Goal: Transaction & Acquisition: Book appointment/travel/reservation

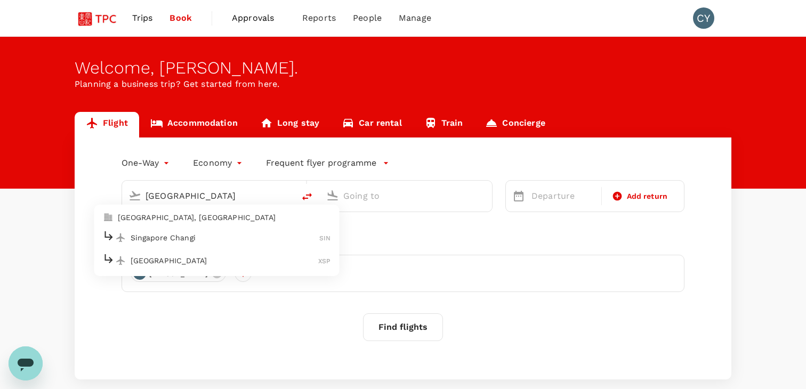
click at [203, 233] on p "Singapore Changi" at bounding box center [225, 237] width 189 height 11
type input "Singapore Changi (SIN)"
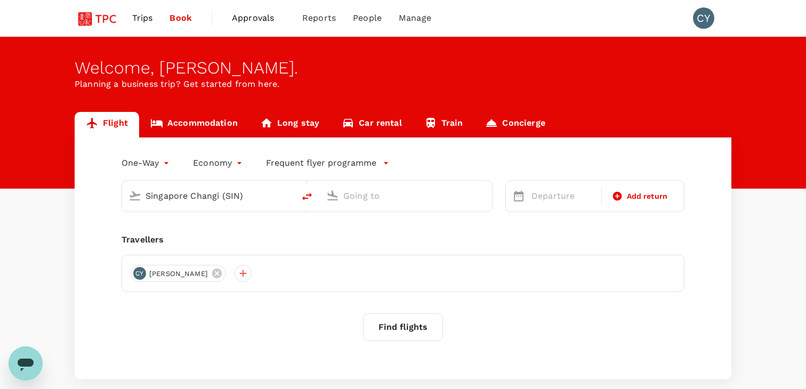
click at [158, 165] on body "Trips Book Approvals 0 Reports People Manage CY Welcome , [PERSON_NAME] . Plann…" at bounding box center [403, 223] width 806 height 447
click at [152, 220] on li "Multi City" at bounding box center [148, 226] width 64 height 19
type input "multicity"
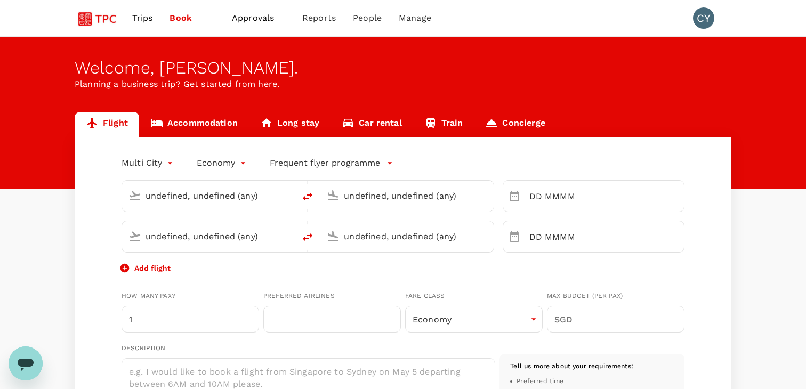
type input "Singapore Changi (SIN)"
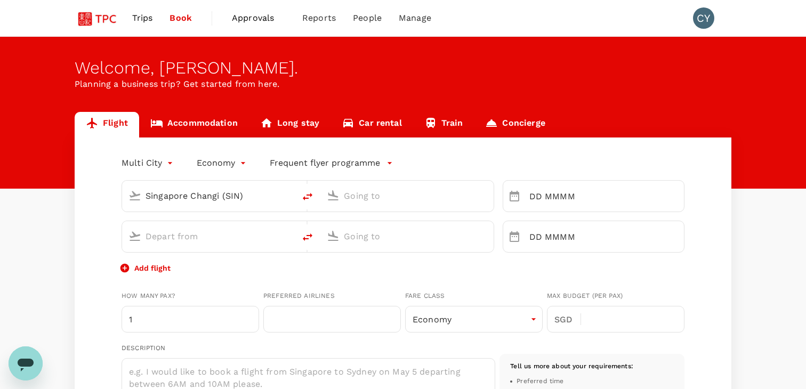
click at [359, 196] on input "text" at bounding box center [407, 196] width 127 height 17
type input "[EMAIL_ADDRESS][DOMAIN_NAME]"
type input "65"
type input "31292139"
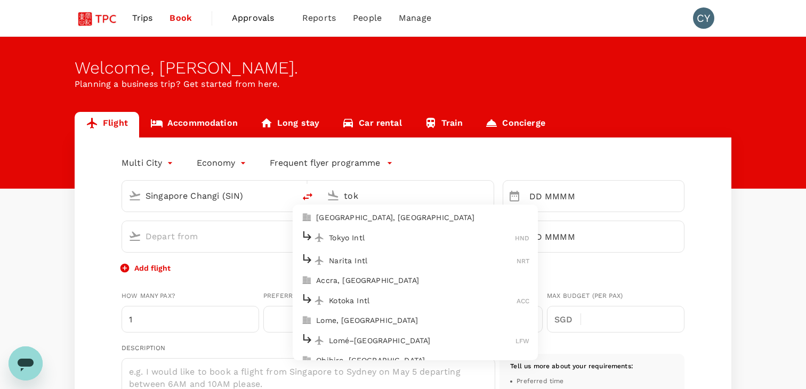
click at [353, 240] on p "Tokyo Intl" at bounding box center [422, 237] width 186 height 11
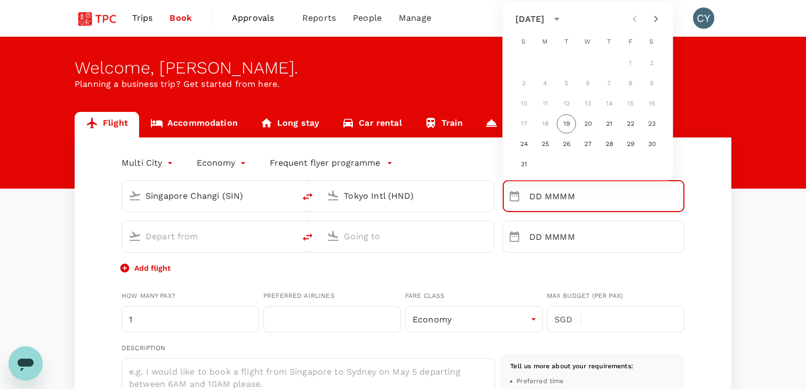
click at [232, 240] on input "text" at bounding box center [208, 236] width 127 height 17
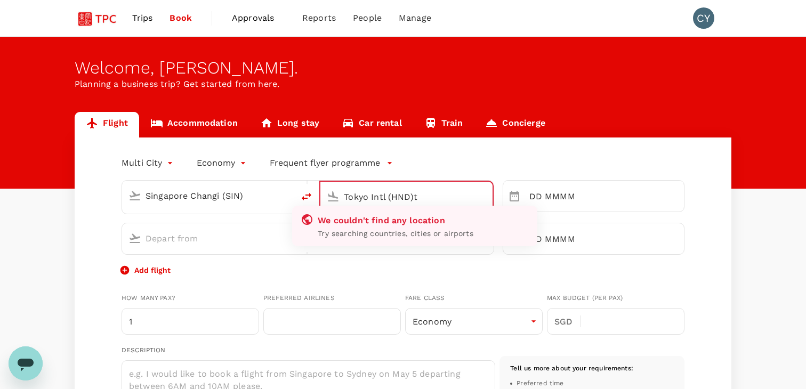
type input "Tokyo Intl (HND)"
click at [214, 237] on input "text" at bounding box center [208, 238] width 127 height 17
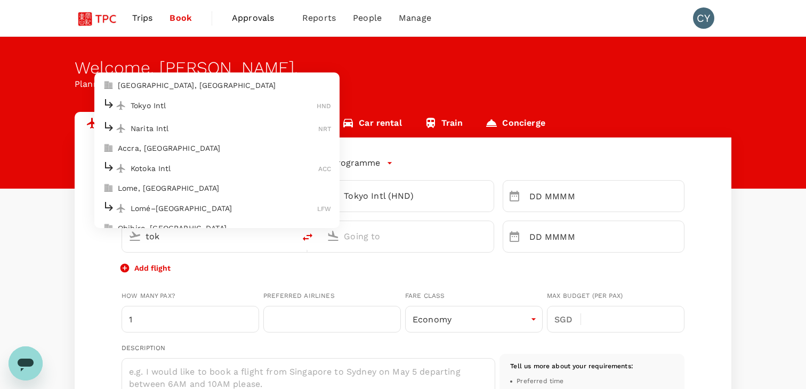
click at [210, 109] on p "Tokyo Intl" at bounding box center [224, 105] width 186 height 11
type input "tok"
type input "Tokyo Intl (HND)"
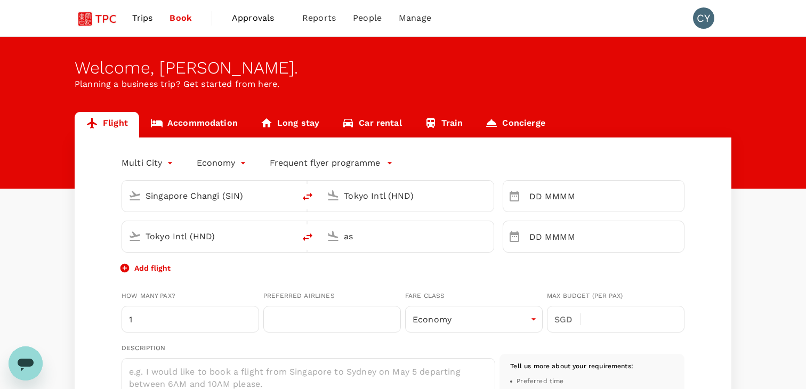
type input "a"
click at [531, 200] on input "DD MMMM" at bounding box center [606, 196] width 155 height 32
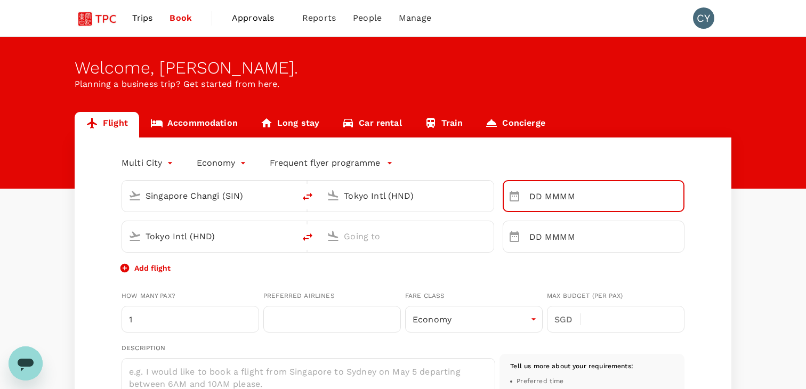
click at [411, 229] on input "text" at bounding box center [407, 236] width 127 height 17
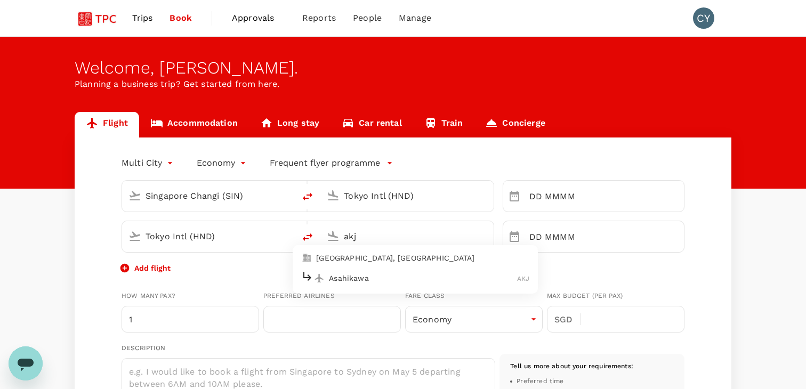
click at [385, 279] on p "Asahikawa" at bounding box center [423, 278] width 188 height 11
type input "Asahikawa (AKJ)"
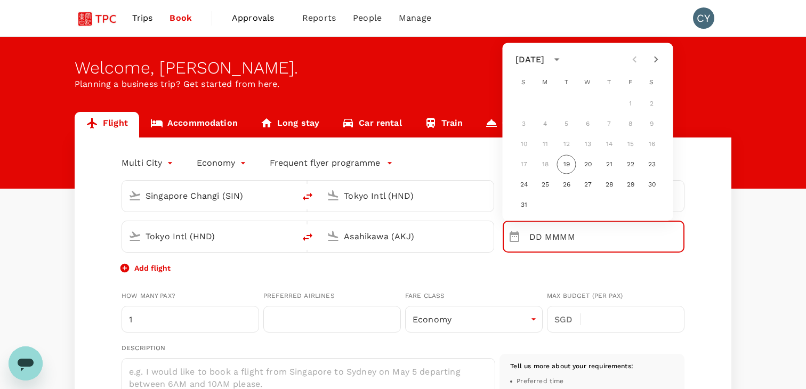
click at [473, 190] on div "Tokyo Intl (HND)" at bounding box center [415, 196] width 143 height 17
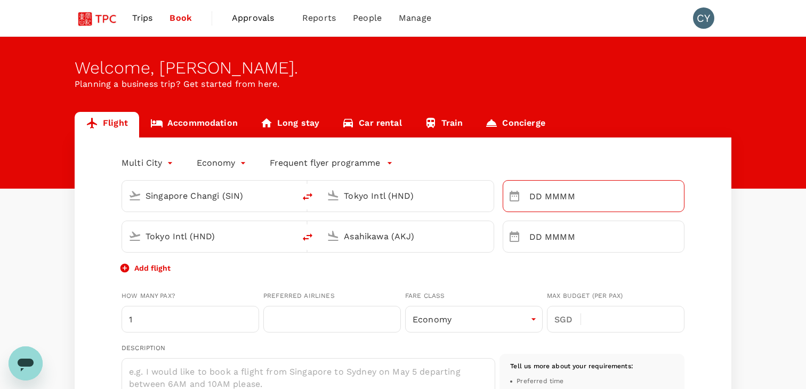
click at [532, 193] on input "DD MMMM" at bounding box center [606, 196] width 155 height 32
click at [551, 194] on input "DD MMMM" at bounding box center [606, 196] width 155 height 32
click at [506, 197] on button "Choose date" at bounding box center [514, 195] width 21 height 21
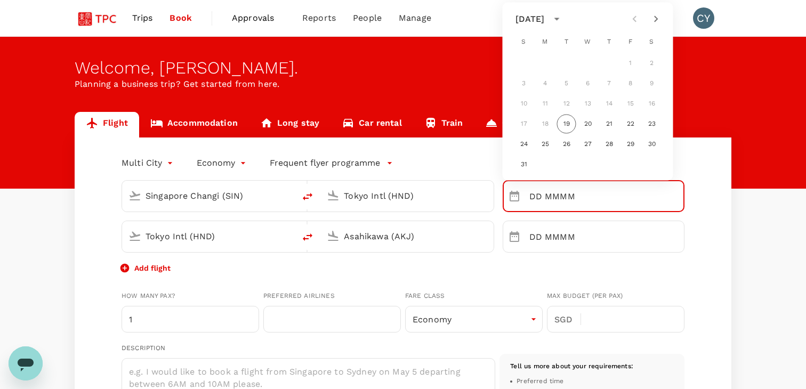
click at [639, 20] on icon "Next month" at bounding box center [656, 19] width 13 height 13
click at [630, 101] on button "19" at bounding box center [630, 103] width 19 height 19
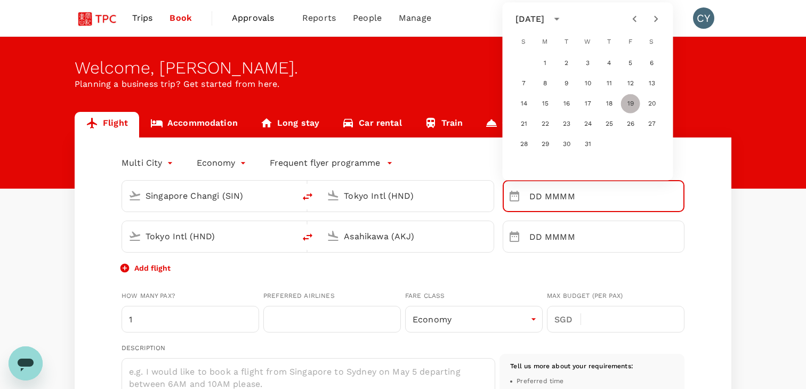
type input "[DATE]"
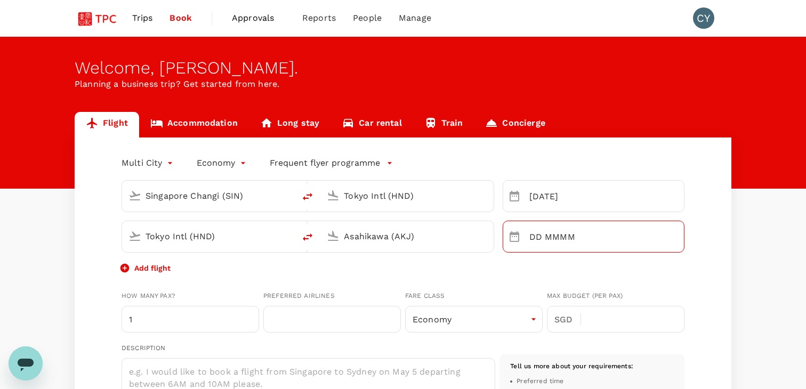
click at [517, 236] on icon "Choose date" at bounding box center [514, 236] width 13 height 13
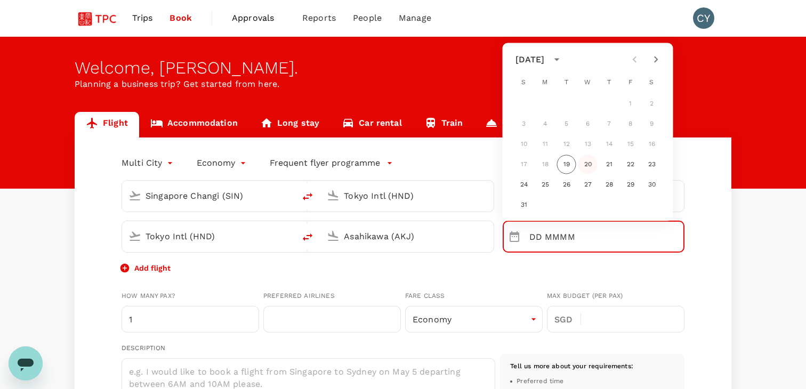
click at [589, 164] on button "20" at bounding box center [587, 164] width 19 height 19
type input "[DATE]"
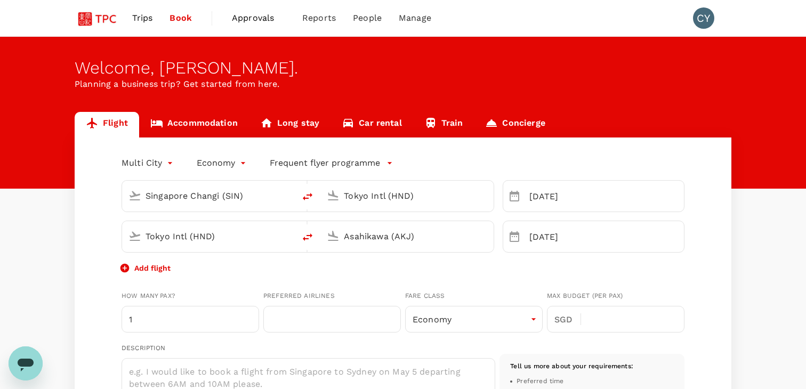
click at [132, 264] on button "Add flight" at bounding box center [146, 268] width 49 height 11
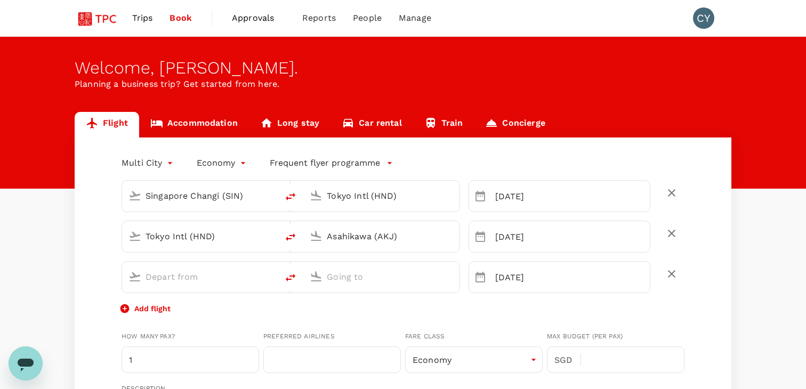
click at [149, 276] on input "text" at bounding box center [200, 277] width 110 height 17
click at [163, 296] on p "[GEOGRAPHIC_DATA], [GEOGRAPHIC_DATA]" at bounding box center [215, 298] width 213 height 11
type input "akj"
type input "[GEOGRAPHIC_DATA], [GEOGRAPHIC_DATA] (any)"
click at [357, 321] on p "Tokyo Intl" at bounding box center [396, 318] width 186 height 11
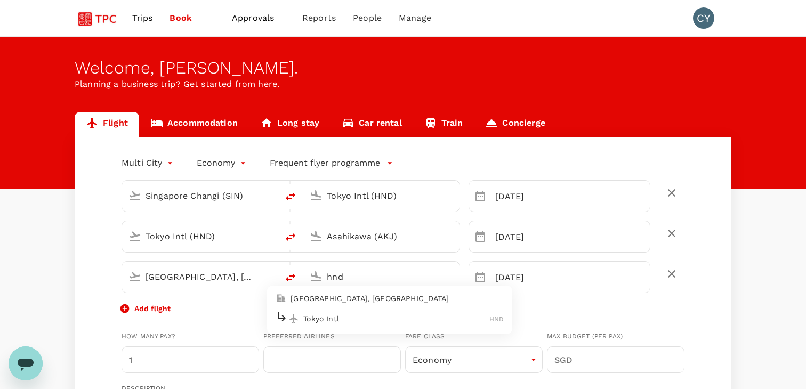
type input "Tokyo Intl (HND)"
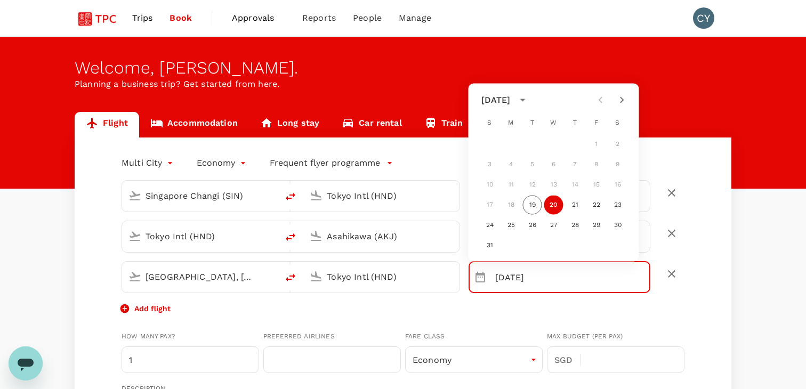
click at [620, 102] on icon "Next month" at bounding box center [622, 100] width 4 height 6
click at [577, 203] on button "25" at bounding box center [574, 205] width 19 height 19
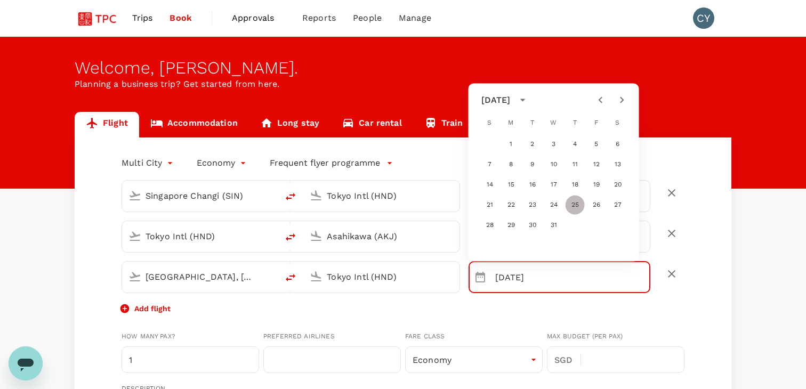
type input "[DATE]"
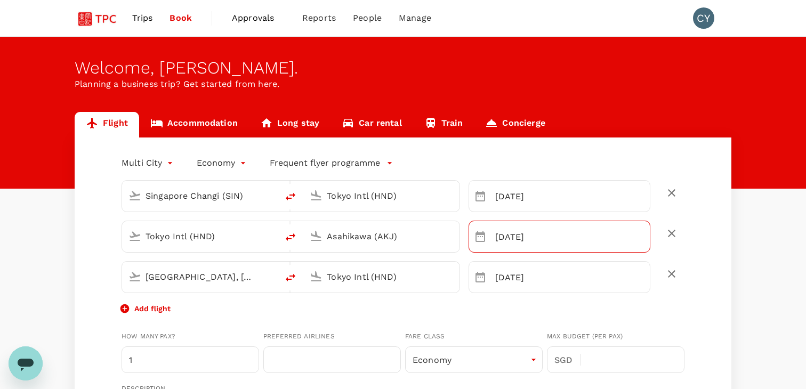
click at [522, 238] on input "[DATE]" at bounding box center [572, 237] width 155 height 32
click at [480, 235] on icon "Choose date, selected date is Aug 20, 2025" at bounding box center [480, 236] width 13 height 13
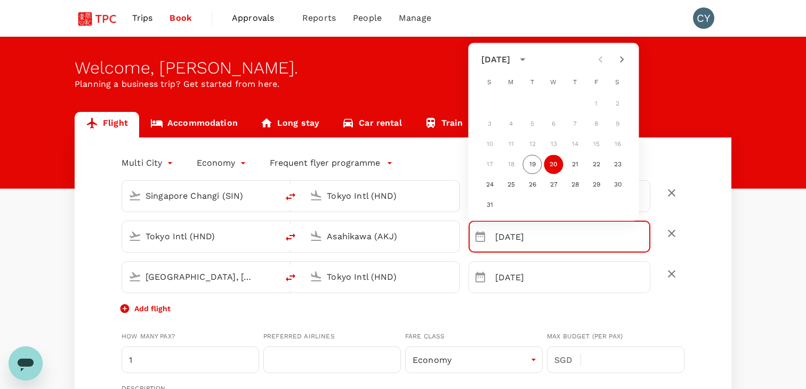
click at [623, 64] on icon "Next month" at bounding box center [622, 59] width 13 height 13
click at [616, 150] on button "20" at bounding box center [617, 144] width 19 height 19
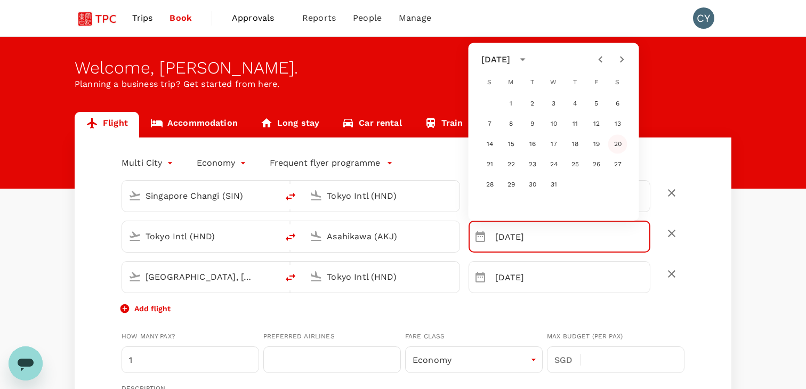
type input "[DATE]"
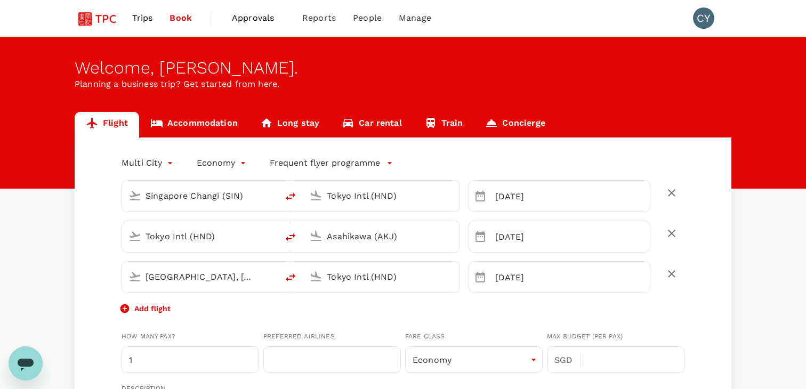
click at [161, 314] on div "Add flight" at bounding box center [403, 308] width 563 height 13
click at [160, 310] on p "Add flight" at bounding box center [152, 308] width 36 height 11
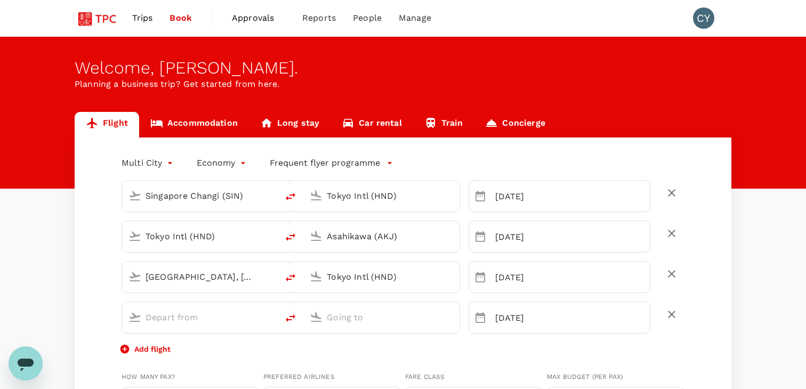
click at [176, 317] on input "text" at bounding box center [200, 317] width 110 height 17
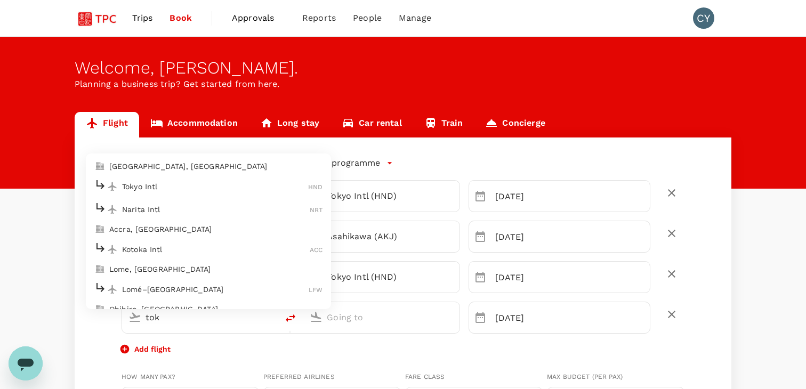
click at [182, 182] on p "Tokyo Intl" at bounding box center [215, 186] width 186 height 11
type input "tok"
type input "Tokyo Intl (HND)"
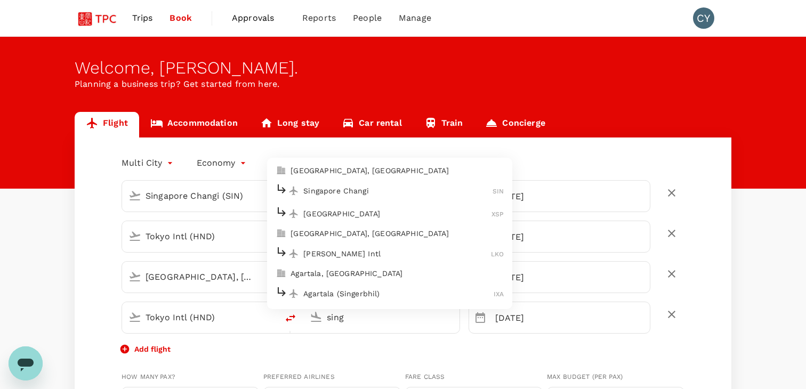
click at [378, 193] on p "Singapore Changi" at bounding box center [397, 190] width 189 height 11
type input "Singapore Changi (SIN)"
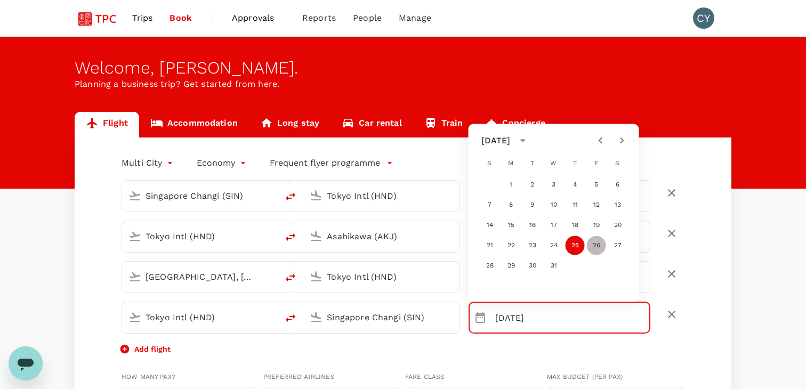
click at [600, 241] on button "26" at bounding box center [596, 245] width 19 height 19
type input "[DATE]"
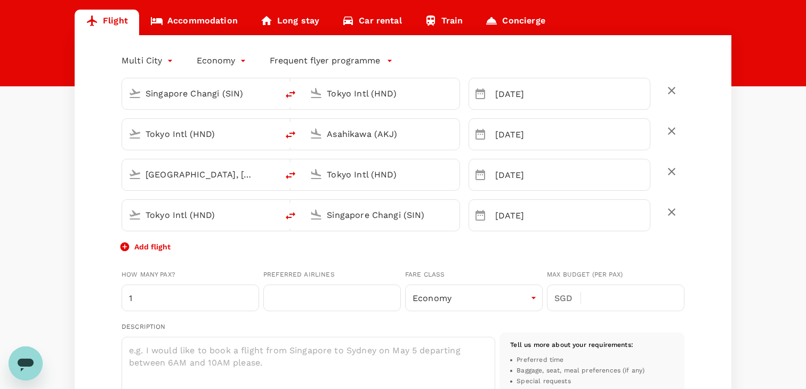
scroll to position [85, 0]
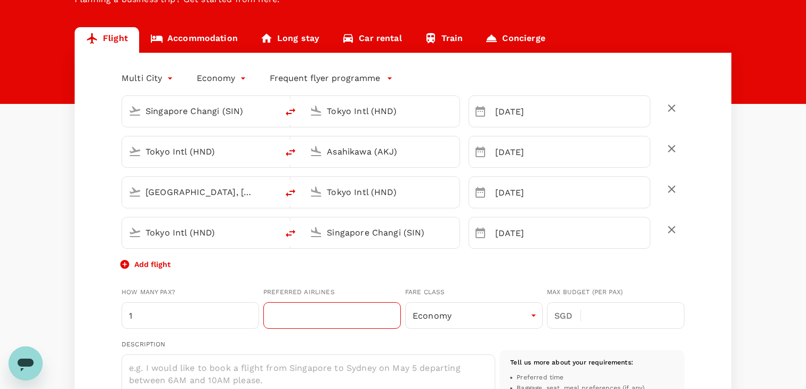
click at [329, 316] on input "text" at bounding box center [331, 315] width 137 height 27
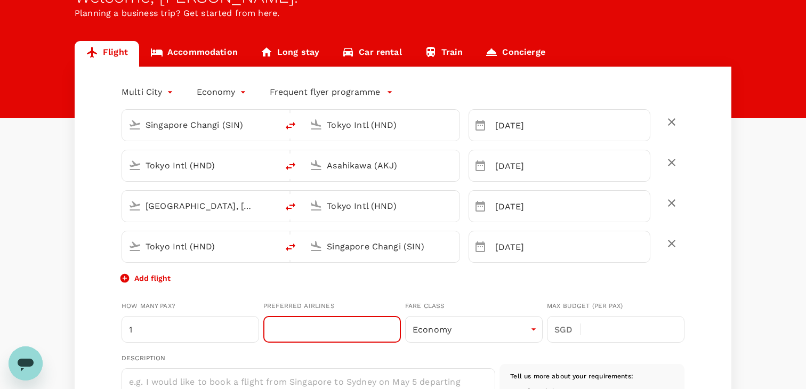
scroll to position [69, 0]
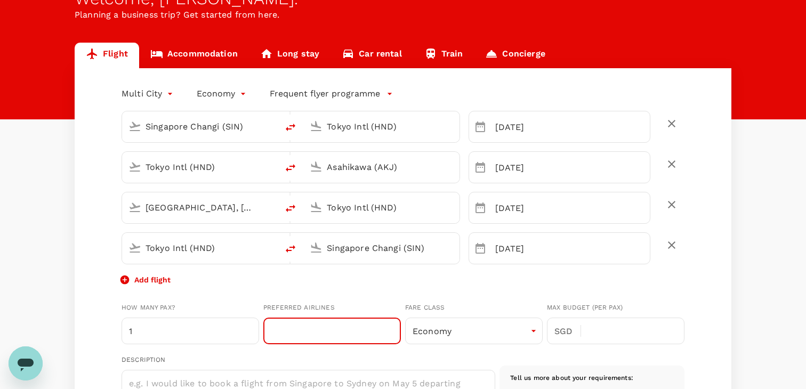
click at [319, 93] on p "Frequent flyer programme" at bounding box center [325, 93] width 110 height 13
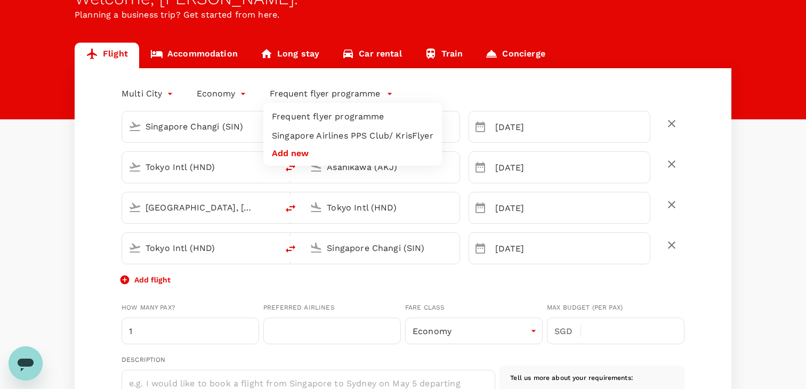
click at [320, 135] on li "Singapore Airlines PPS Club/ KrisFlyer" at bounding box center [352, 135] width 179 height 19
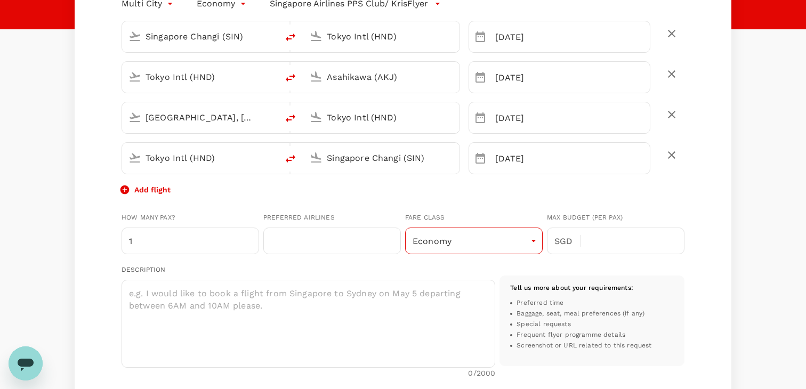
scroll to position [179, 0]
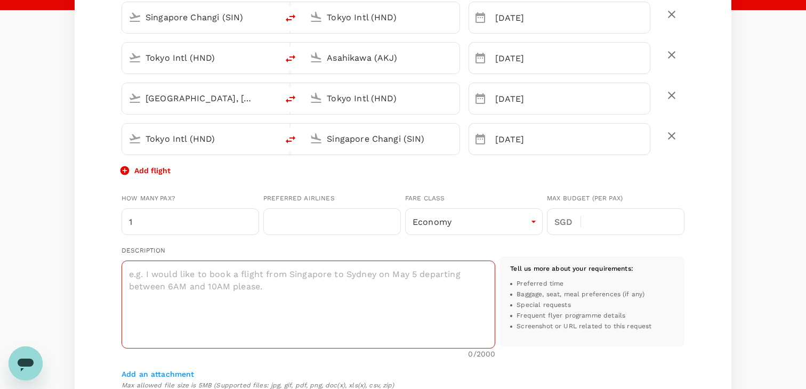
click at [390, 291] on textarea at bounding box center [309, 305] width 374 height 88
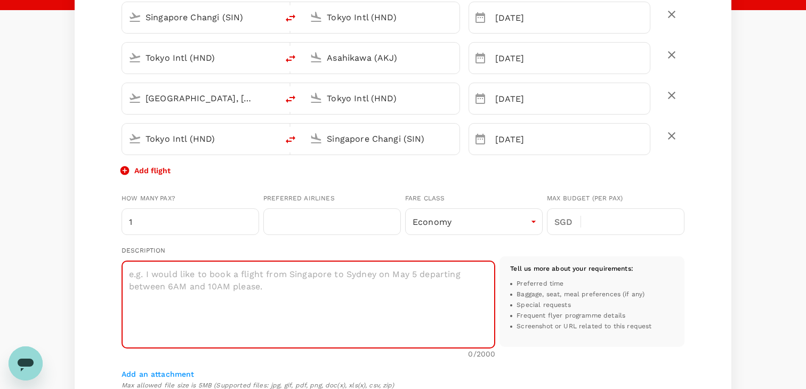
type textarea "S"
click at [186, 305] on textarea "Staraliance" at bounding box center [309, 305] width 374 height 88
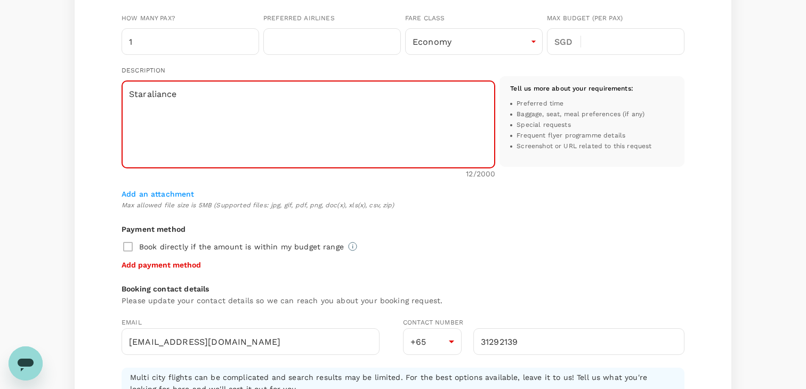
scroll to position [356, 0]
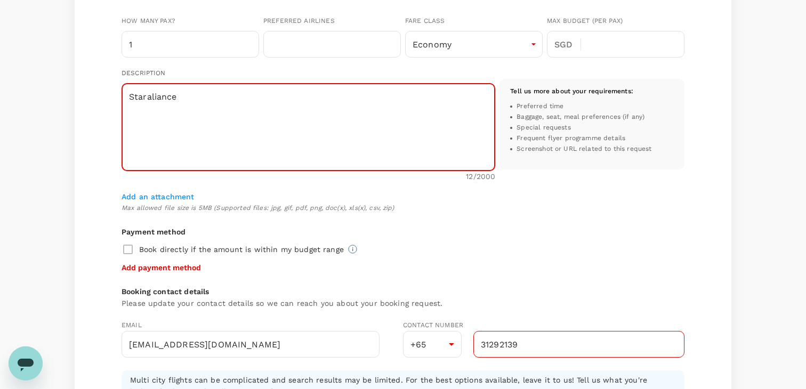
type textarea "Staraliance"
click at [523, 334] on input "31292139" at bounding box center [578, 344] width 211 height 27
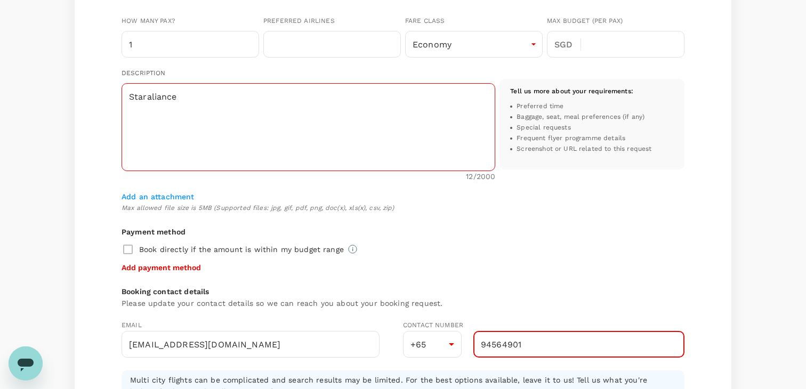
type input "94564901"
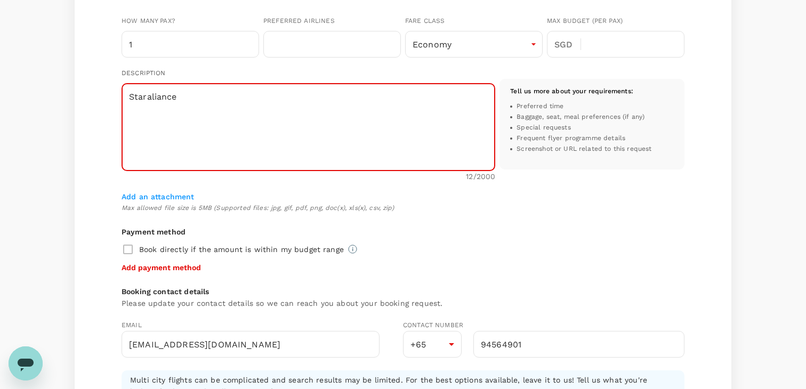
click at [147, 95] on textarea "Staraliance" at bounding box center [309, 127] width 374 height 88
click at [152, 96] on textarea "Star aliance" at bounding box center [309, 127] width 374 height 88
click at [210, 100] on textarea "Star alliance" at bounding box center [309, 127] width 374 height 88
type textarea "Star alliance [PERSON_NAME] / SQ"
click at [498, 249] on div "Book directly if the amount is within my budget range" at bounding box center [403, 249] width 563 height 22
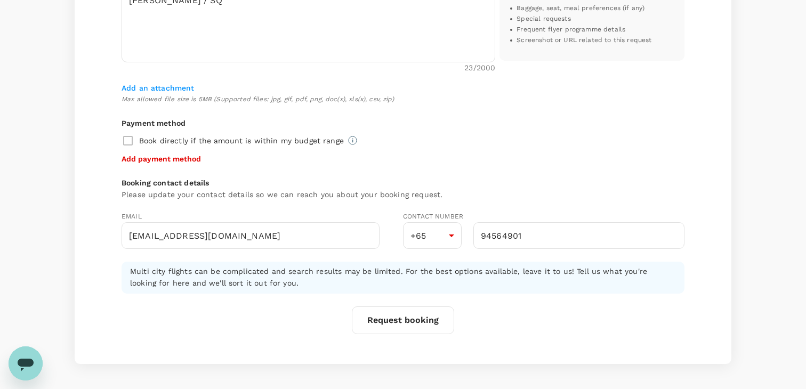
scroll to position [470, 0]
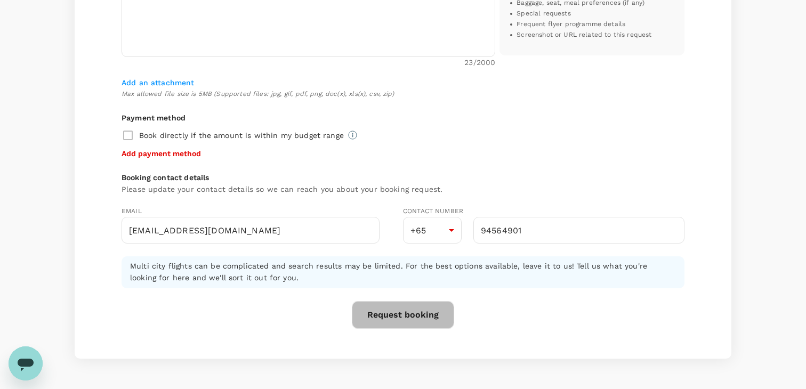
click at [419, 314] on button "Request booking" at bounding box center [403, 315] width 102 height 28
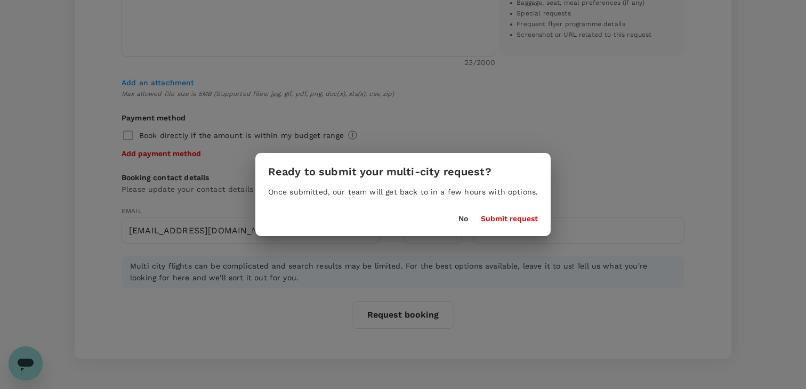
click at [494, 226] on div "Ready to submit your multi-city request? Once submitted, our team will get back…" at bounding box center [403, 194] width 296 height 83
click at [493, 221] on button "Submit request" at bounding box center [509, 219] width 57 height 9
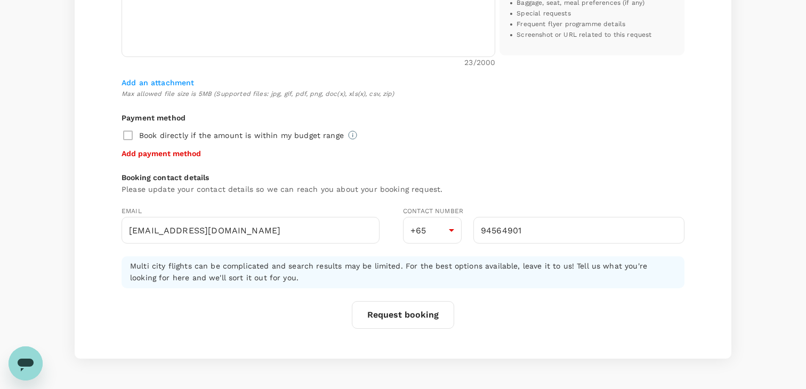
scroll to position [1, 0]
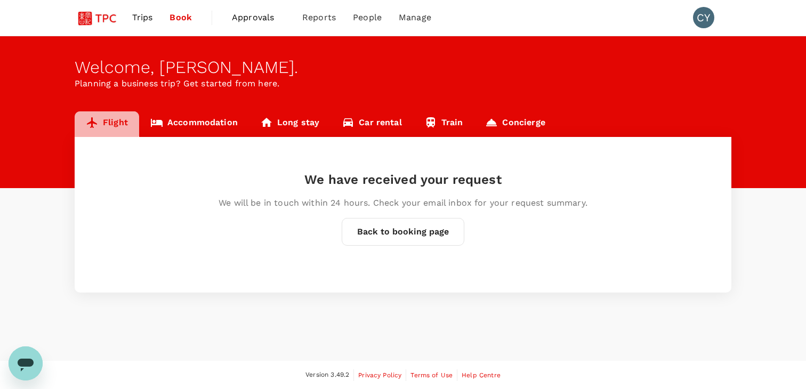
click at [103, 122] on link "Flight" at bounding box center [107, 124] width 64 height 26
click at [422, 231] on button "Back to booking page" at bounding box center [403, 232] width 123 height 28
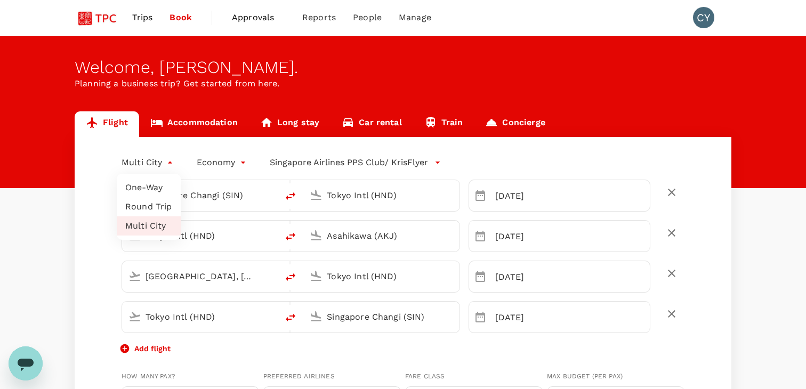
click at [149, 208] on li "Round Trip" at bounding box center [149, 206] width 64 height 19
type input "roundtrip"
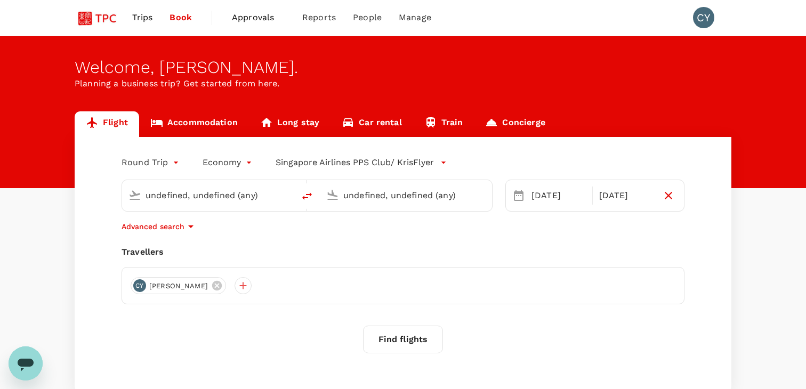
type input "Singapore Changi (SIN)"
click at [415, 198] on input "Tokyo Intl (HND)" at bounding box center [406, 195] width 126 height 17
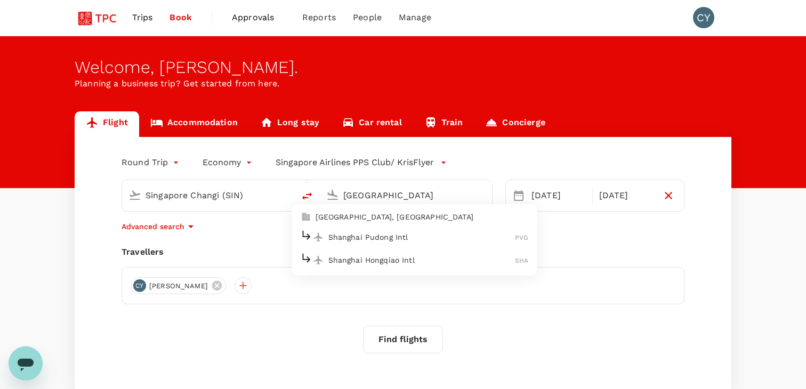
click at [414, 234] on p "Shanghai Pudong Intl" at bounding box center [421, 237] width 187 height 11
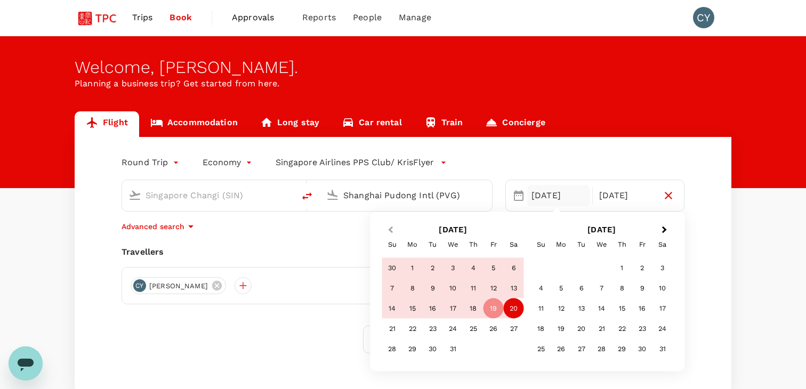
type input "Shanghai Pudong Intl (PVG)"
click at [391, 228] on span "Previous Month" at bounding box center [391, 230] width 0 height 12
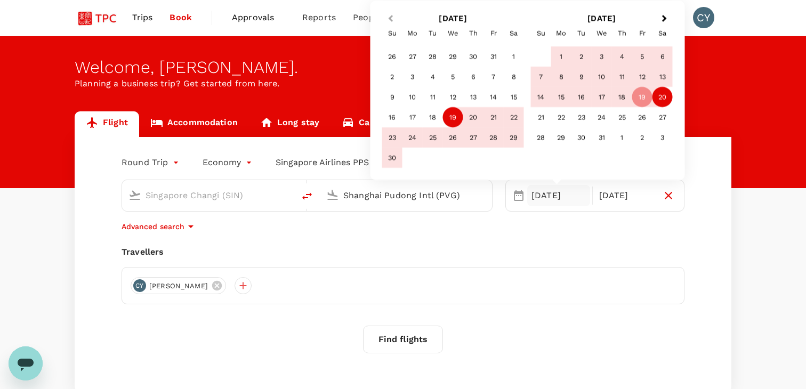
click at [391, 19] on span "Previous Month" at bounding box center [391, 19] width 0 height 12
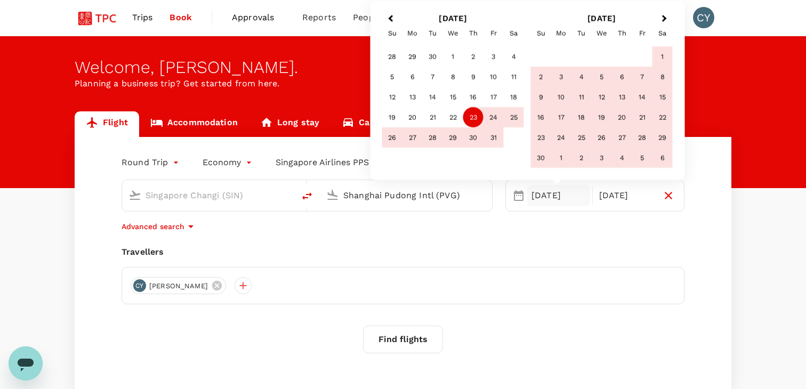
click at [473, 119] on div "23" at bounding box center [473, 117] width 20 height 20
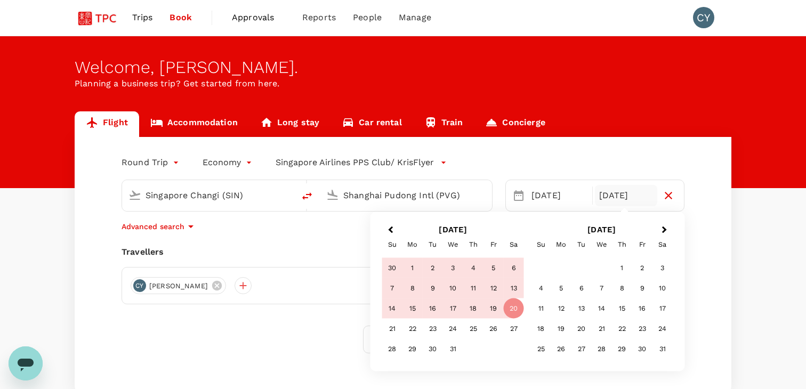
click at [614, 196] on div "[DATE]" at bounding box center [626, 195] width 63 height 21
click at [391, 229] on span "Previous Month" at bounding box center [391, 230] width 0 height 12
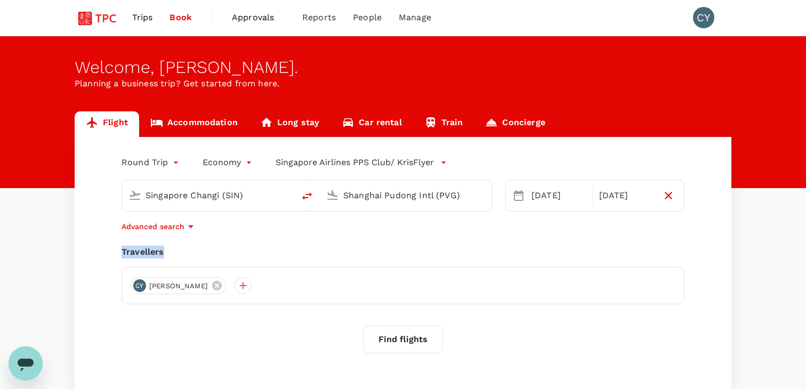
click at [392, 229] on div "Advanced search" at bounding box center [403, 226] width 563 height 13
click at [605, 199] on div "[DATE]" at bounding box center [626, 195] width 63 height 21
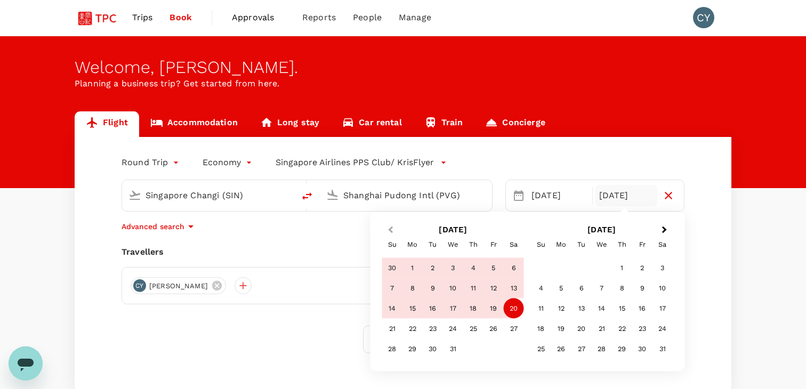
click at [388, 233] on button "Previous Month" at bounding box center [389, 230] width 17 height 17
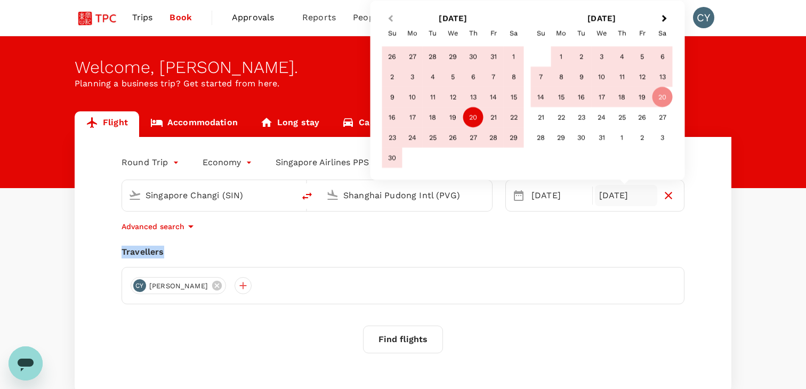
click at [388, 233] on div "Round Trip roundtrip Economy economy Singapore Airlines PPS Club/ KrisFlyer [GE…" at bounding box center [403, 264] width 657 height 255
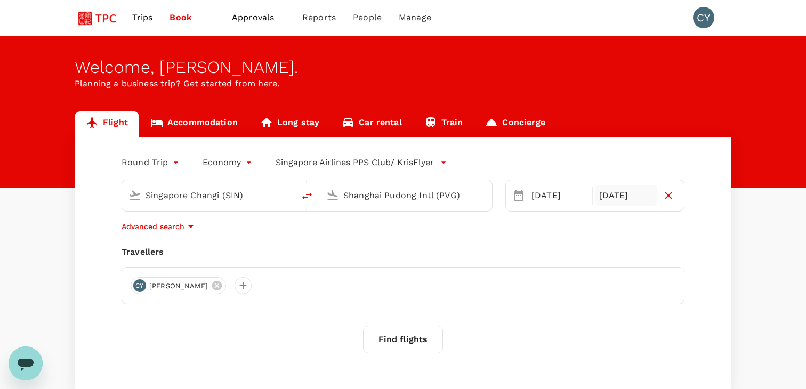
click at [626, 196] on div "[DATE]" at bounding box center [626, 195] width 63 height 21
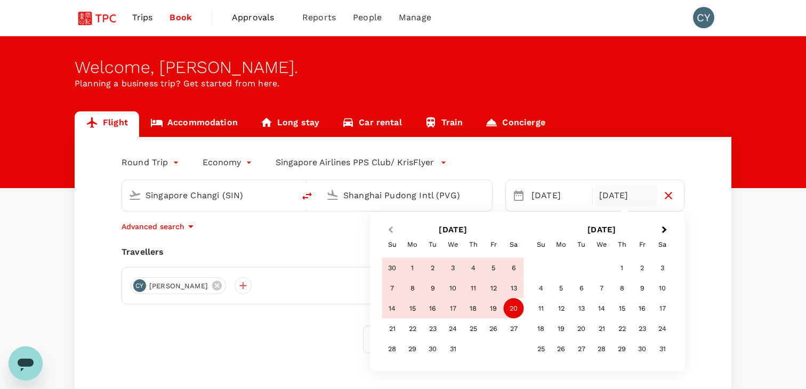
click at [391, 229] on span "Previous Month" at bounding box center [391, 230] width 0 height 12
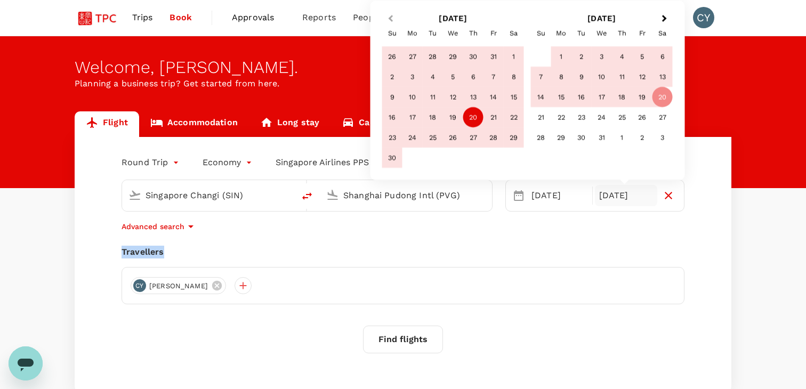
click at [388, 229] on div "Advanced search" at bounding box center [403, 226] width 563 height 13
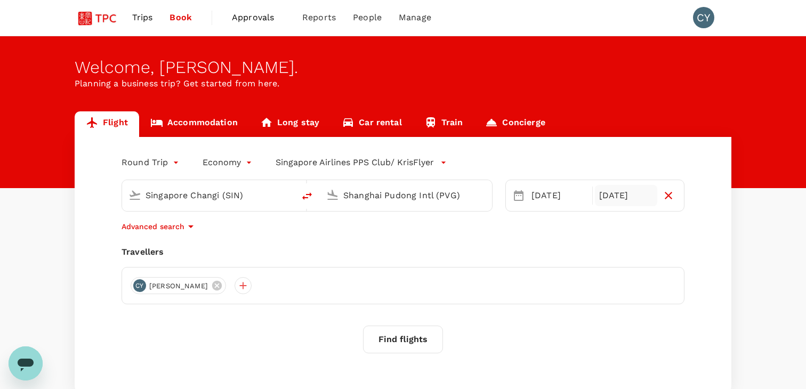
click at [631, 188] on div "[DATE]" at bounding box center [626, 195] width 63 height 21
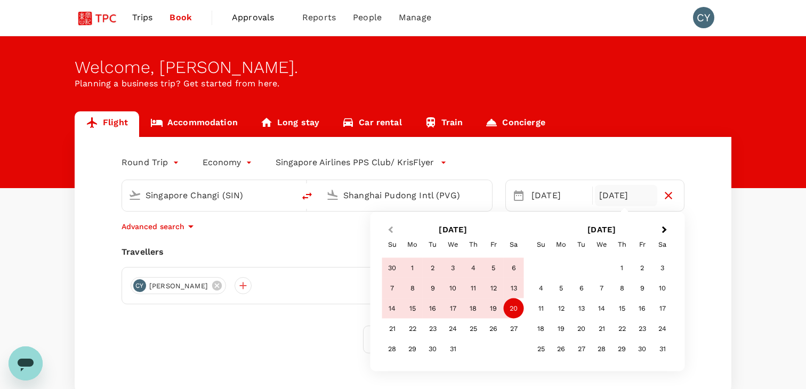
click at [388, 232] on button "Previous Month" at bounding box center [389, 230] width 17 height 17
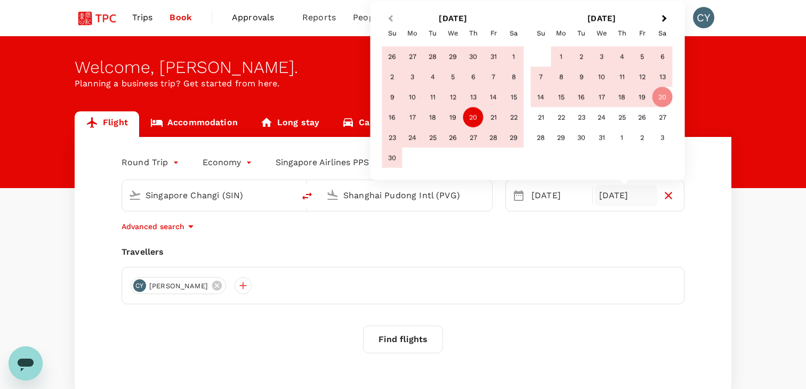
click at [391, 18] on span "Previous Month" at bounding box center [391, 19] width 0 height 12
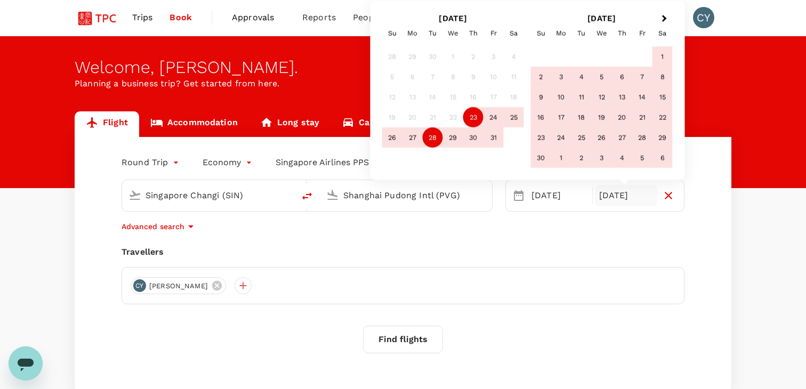
click at [433, 140] on div "28" at bounding box center [433, 137] width 20 height 20
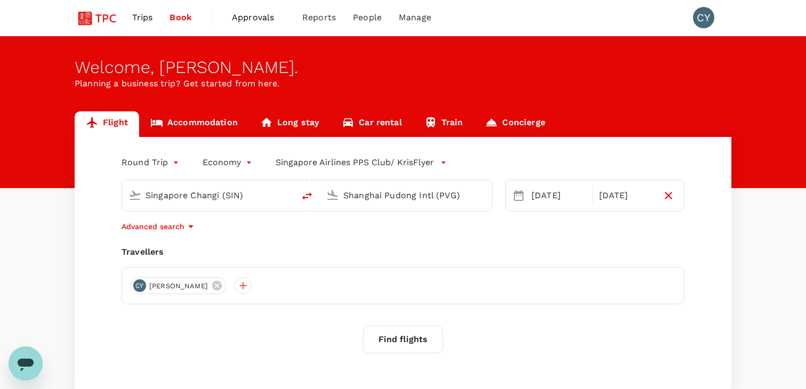
click at [505, 247] on div "Travellers" at bounding box center [403, 252] width 563 height 13
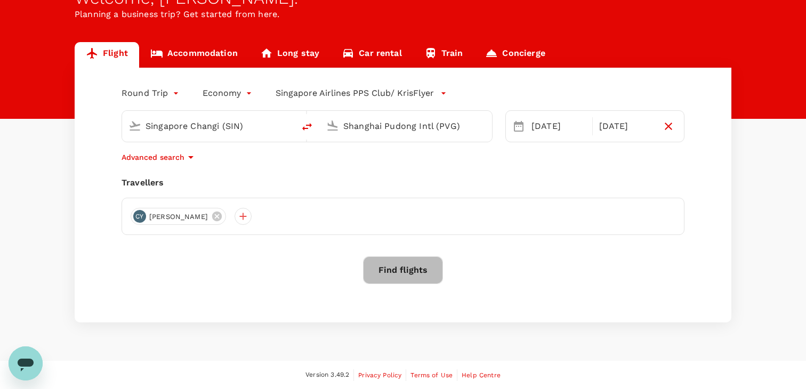
click at [431, 264] on button "Find flights" at bounding box center [403, 270] width 80 height 28
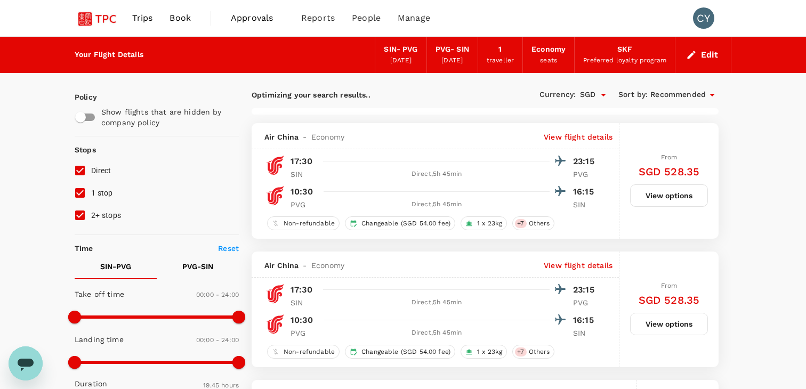
click at [78, 191] on input "1 stop" at bounding box center [80, 193] width 22 height 22
checkbox input "false"
click at [78, 208] on input "2+ stops" at bounding box center [80, 215] width 22 height 22
checkbox input "false"
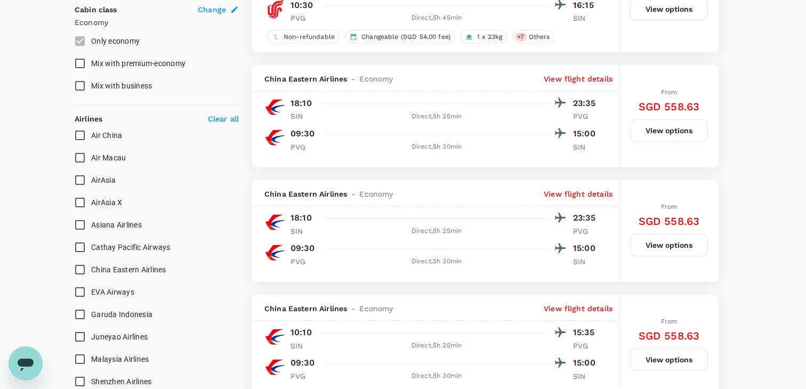
scroll to position [610, 0]
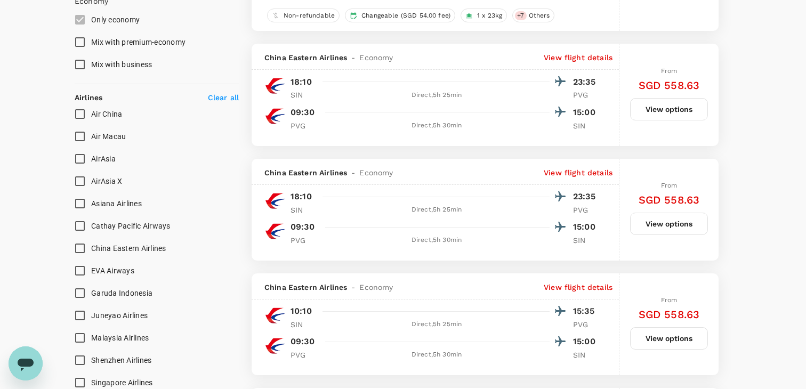
click at [80, 109] on input "Air China" at bounding box center [80, 114] width 22 height 22
checkbox input "true"
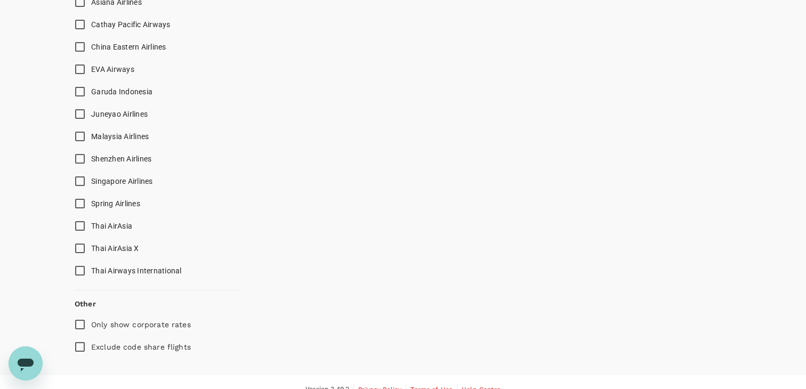
scroll to position [811, 0]
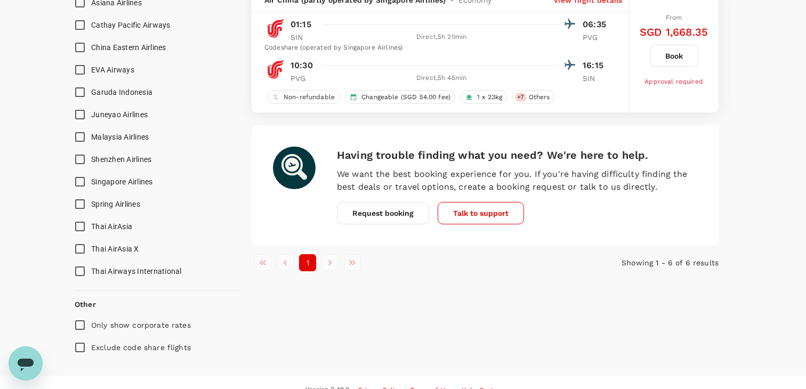
click at [82, 181] on input "Singapore Airlines" at bounding box center [80, 182] width 22 height 22
checkbox input "true"
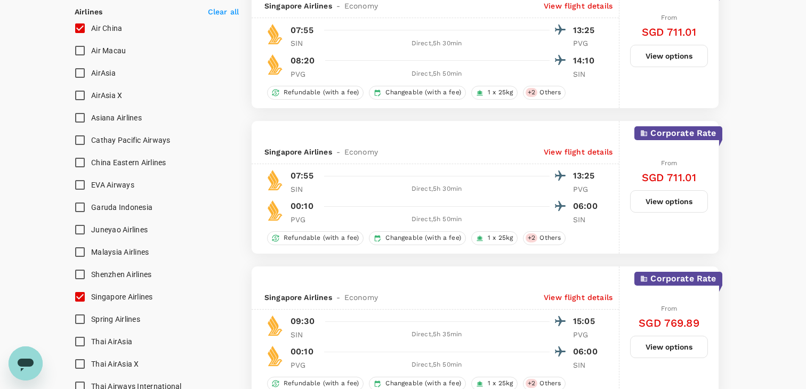
scroll to position [684, 0]
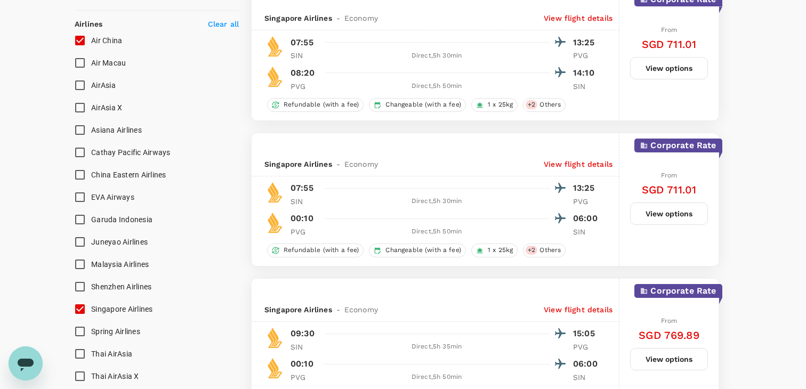
click at [84, 174] on input "China Eastern Airlines" at bounding box center [80, 175] width 22 height 22
checkbox input "true"
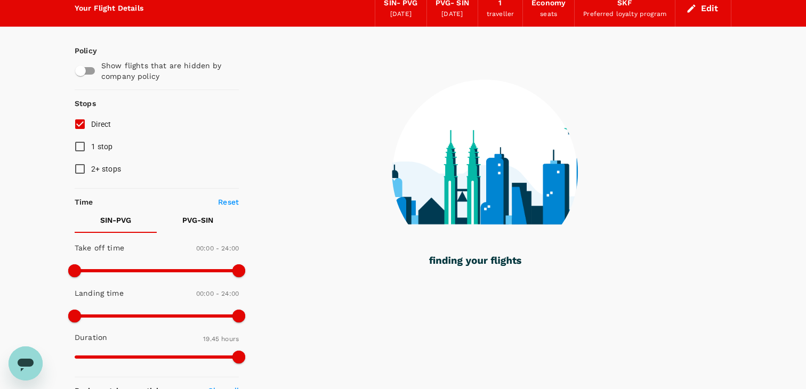
scroll to position [47, 0]
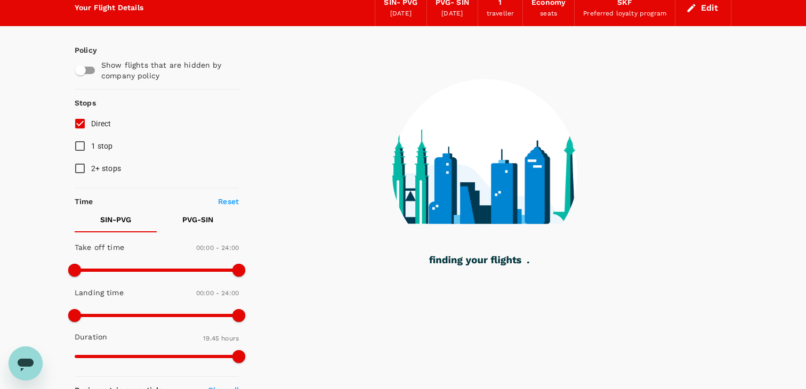
type input "1600"
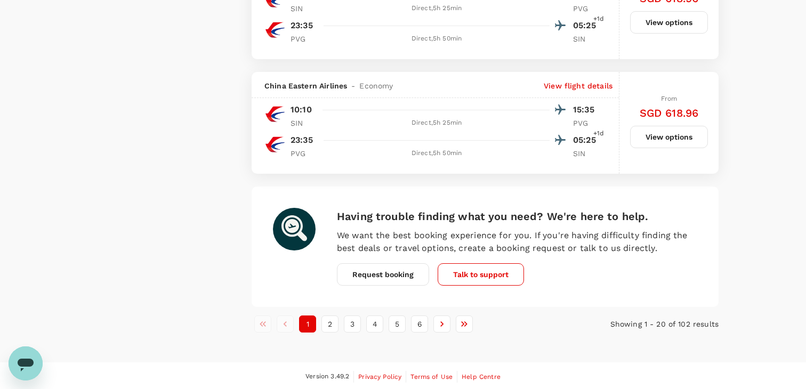
scroll to position [2258, 0]
click at [328, 321] on button "2" at bounding box center [329, 322] width 17 height 17
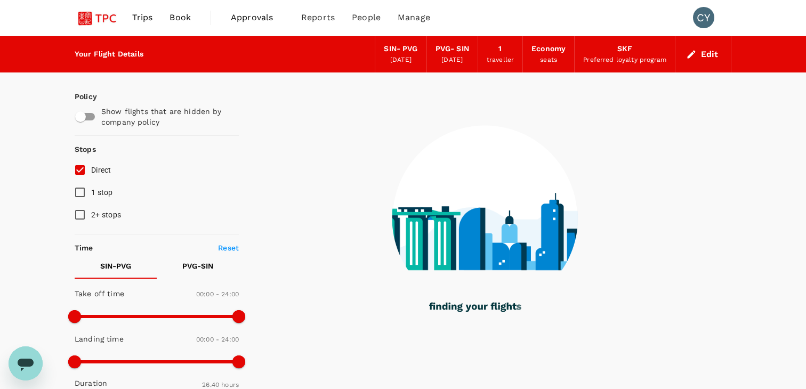
scroll to position [0, 0]
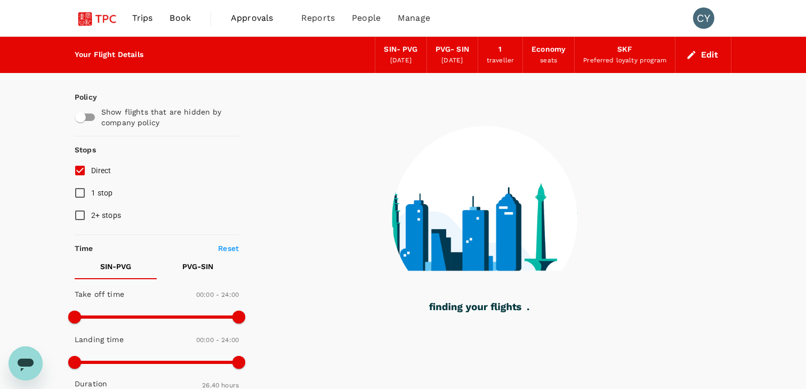
checkbox input "false"
checkbox input "true"
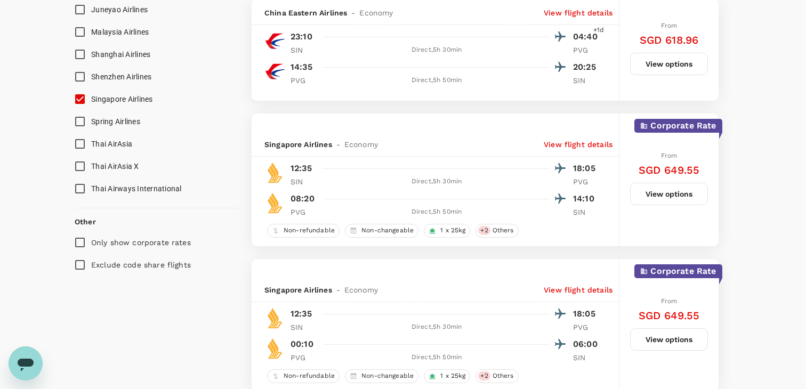
scroll to position [915, 0]
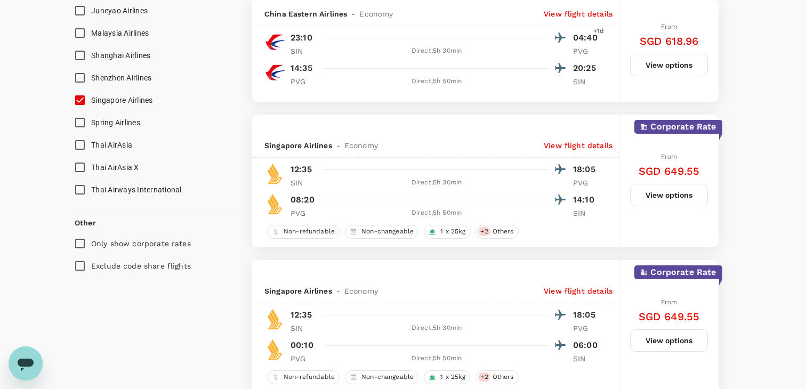
click at [586, 146] on p "View flight details" at bounding box center [578, 145] width 69 height 11
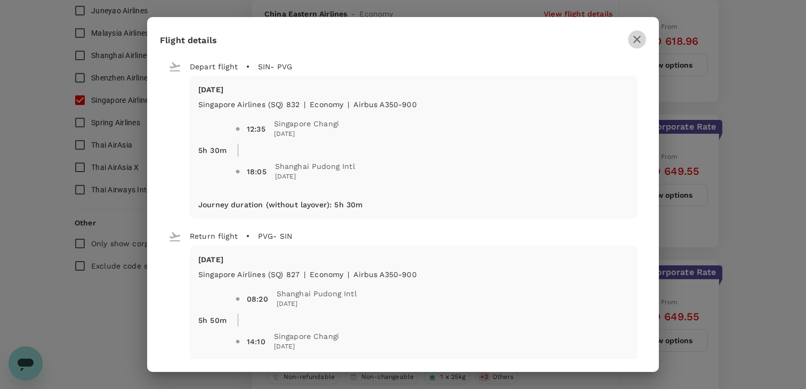
click at [634, 42] on icon "button" at bounding box center [636, 39] width 13 height 13
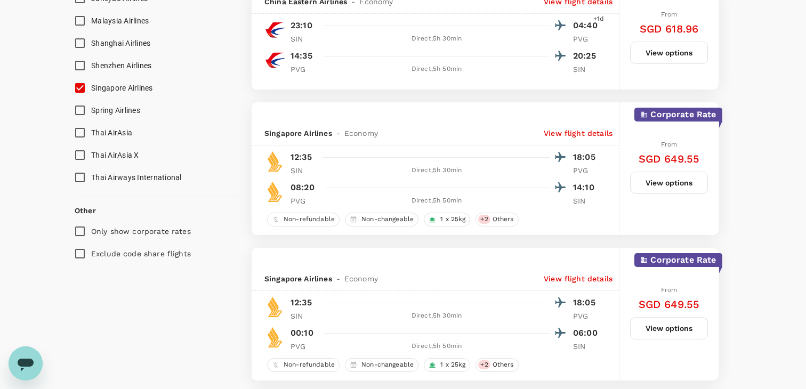
scroll to position [928, 0]
click at [639, 188] on button "View options" at bounding box center [669, 182] width 78 height 22
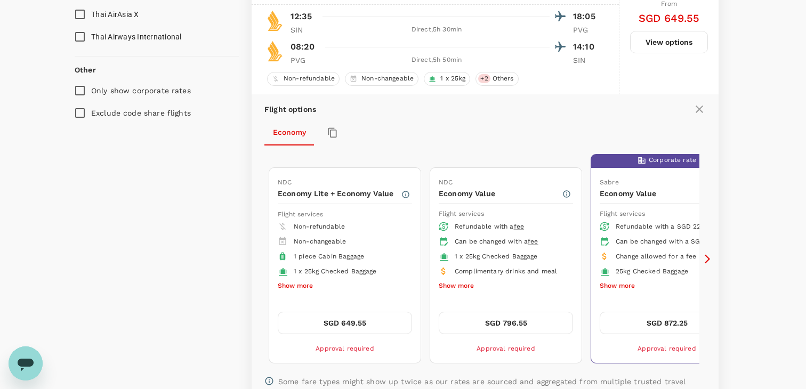
scroll to position [1068, 0]
click at [639, 253] on icon at bounding box center [707, 258] width 11 height 11
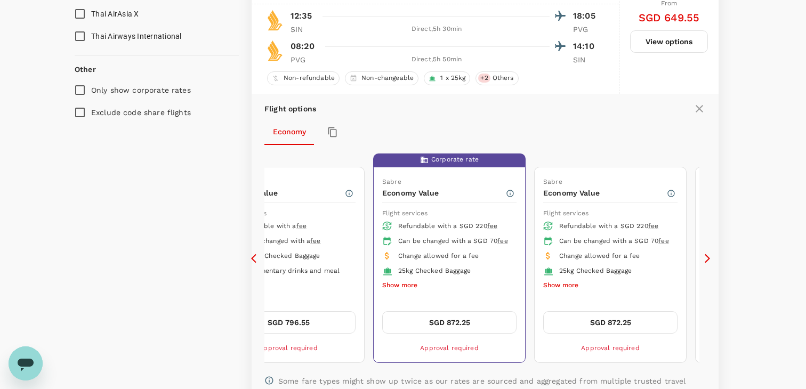
click at [639, 249] on div "NDC Economy Lite + Economy Value Flight services Non-refundable Non-changeable …" at bounding box center [484, 258] width 441 height 218
click at [639, 258] on icon at bounding box center [706, 258] width 5 height 9
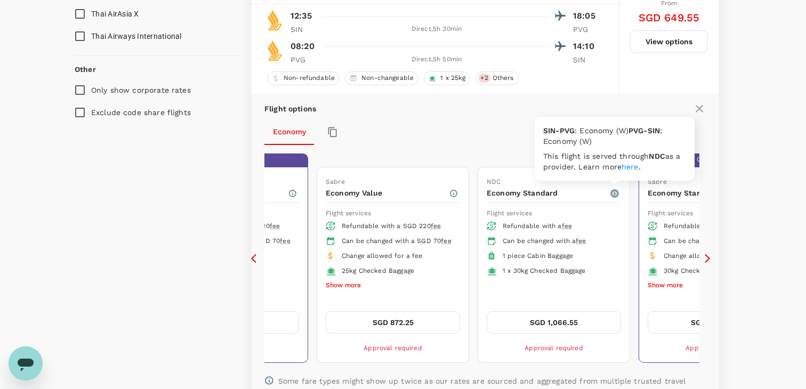
click at [614, 196] on icon "button" at bounding box center [614, 193] width 9 height 9
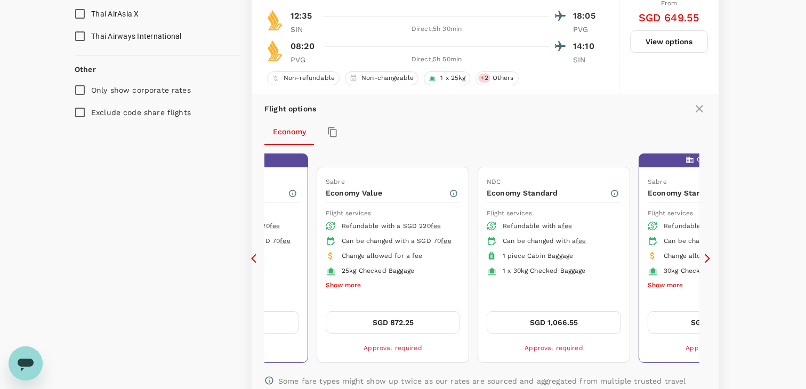
click at [254, 260] on icon at bounding box center [253, 258] width 5 height 9
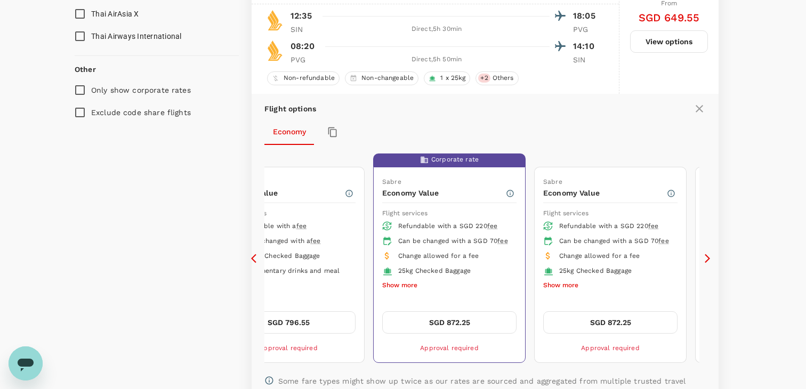
click at [254, 260] on icon at bounding box center [253, 258] width 5 height 9
click at [252, 257] on icon at bounding box center [253, 258] width 5 height 9
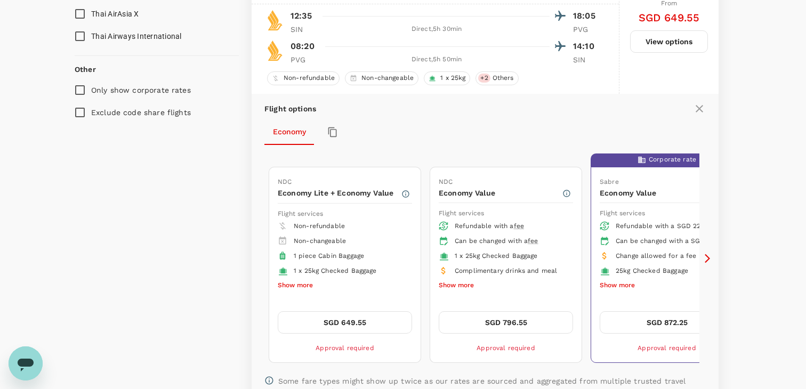
click at [252, 257] on icon at bounding box center [253, 258] width 5 height 9
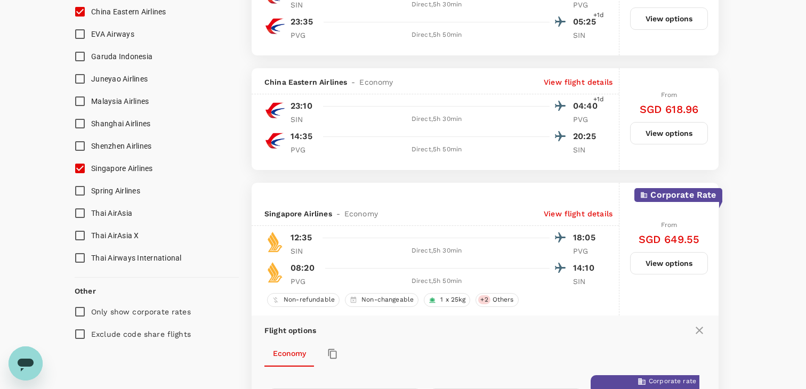
scroll to position [851, 0]
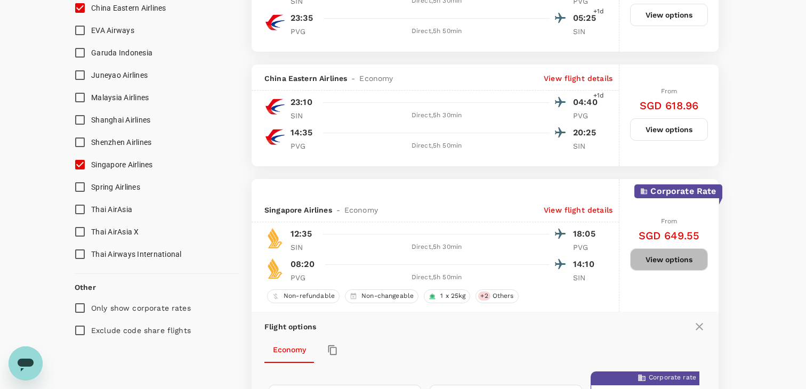
click at [639, 267] on button "View options" at bounding box center [669, 259] width 78 height 22
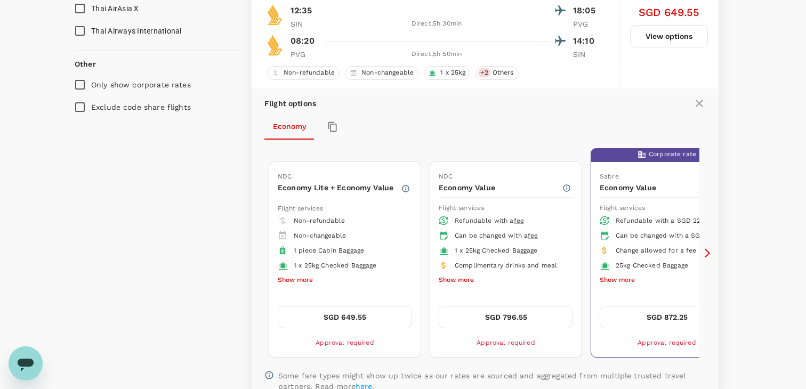
scroll to position [1079, 0]
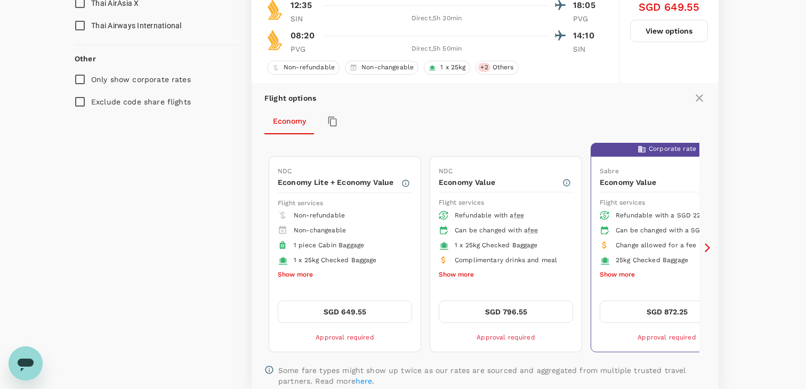
click at [639, 247] on icon at bounding box center [706, 247] width 5 height 9
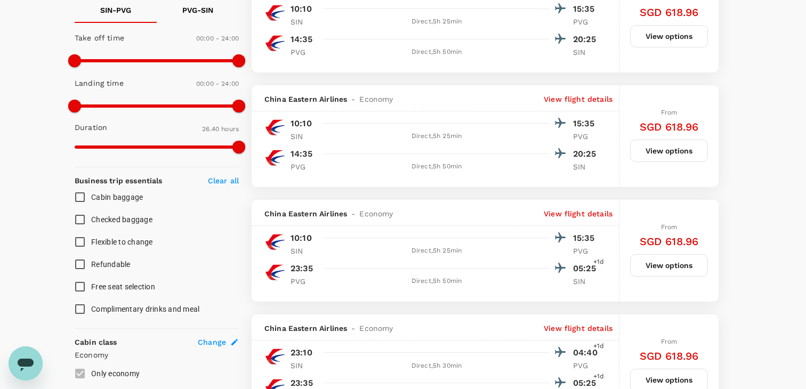
scroll to position [0, 0]
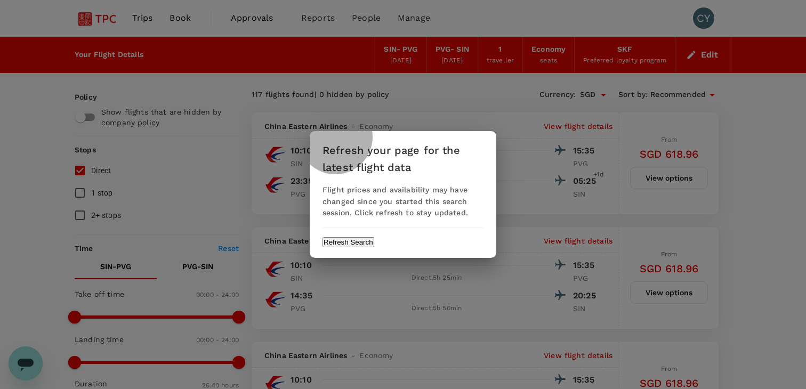
click at [374, 243] on button "Refresh Search" at bounding box center [348, 242] width 52 height 10
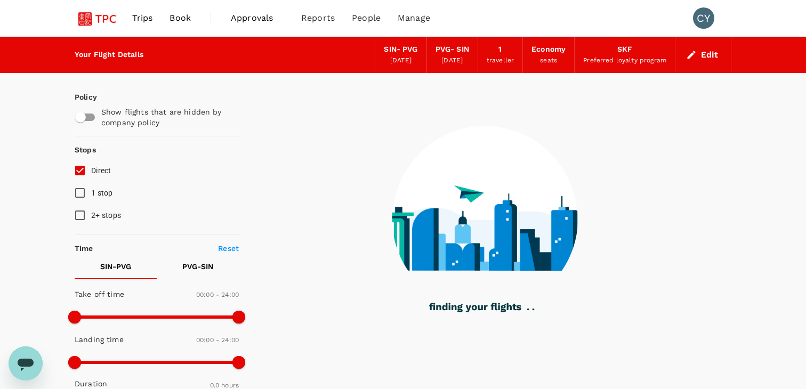
type input "1090"
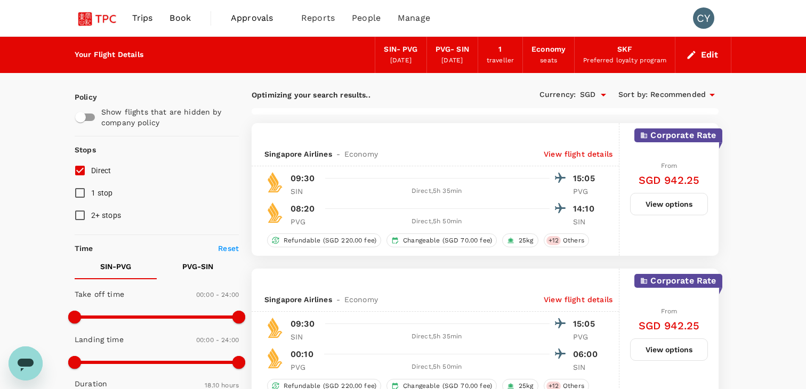
checkbox input "false"
checkbox input "true"
type input "1095"
checkbox input "true"
checkbox input "false"
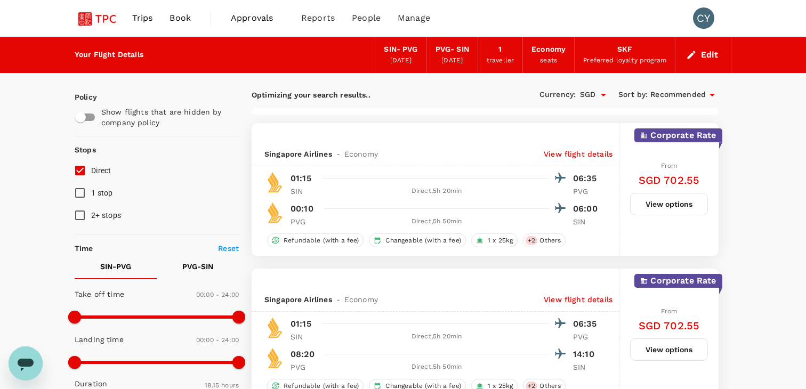
checkbox input "false"
checkbox input "true"
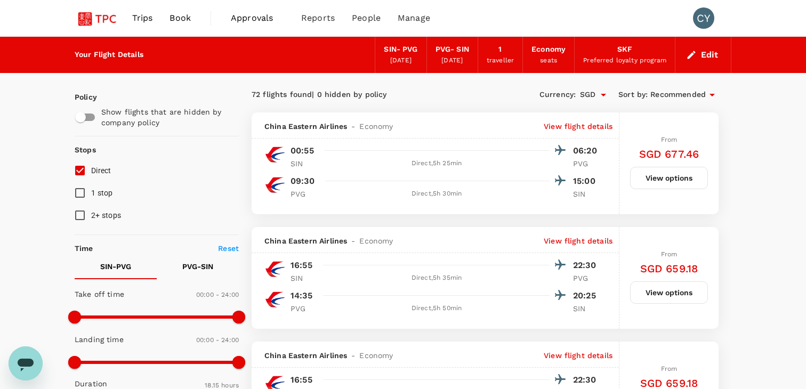
click at [82, 20] on img at bounding box center [99, 17] width 49 height 23
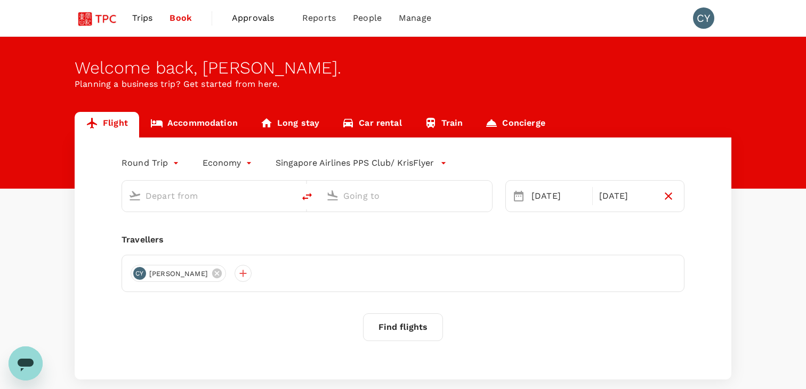
type input "Singapore Changi (SIN)"
type input "Shanghai Pudong Intl (PVG)"
type input "Singapore Changi (SIN)"
type input "Shanghai Pudong Intl (PVG)"
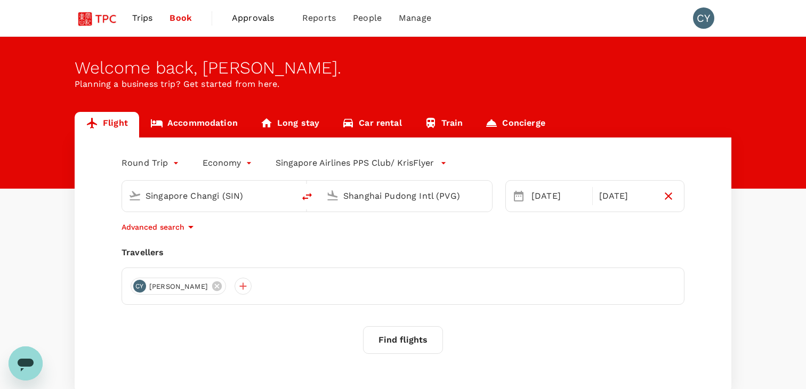
click at [260, 15] on span "Approvals" at bounding box center [258, 18] width 53 height 13
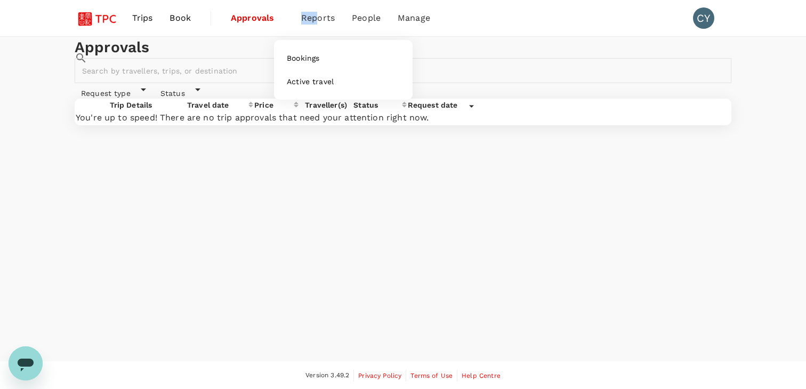
click at [314, 12] on span "Reports" at bounding box center [318, 18] width 34 height 13
click at [326, 17] on span "Reports" at bounding box center [318, 18] width 34 height 13
click at [175, 20] on span "Book" at bounding box center [179, 17] width 21 height 13
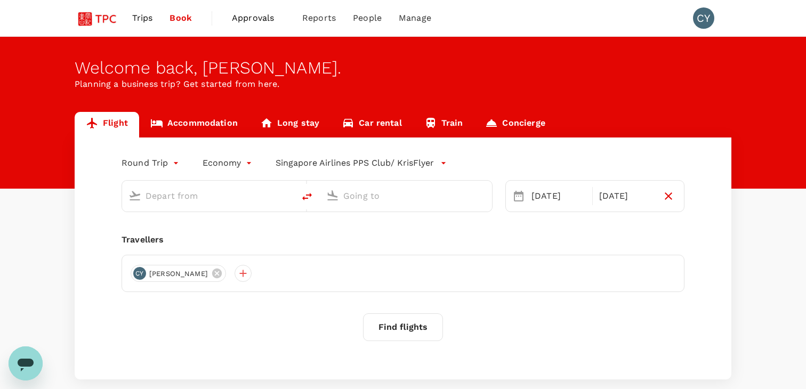
click at [141, 18] on span "Trips" at bounding box center [142, 18] width 21 height 13
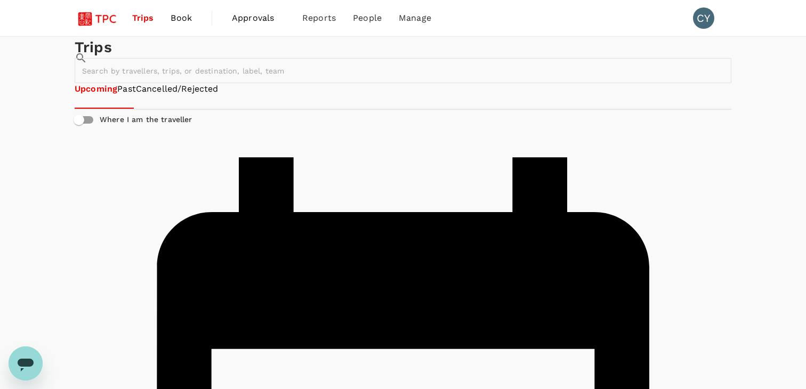
click at [163, 19] on link "Book" at bounding box center [181, 18] width 38 height 36
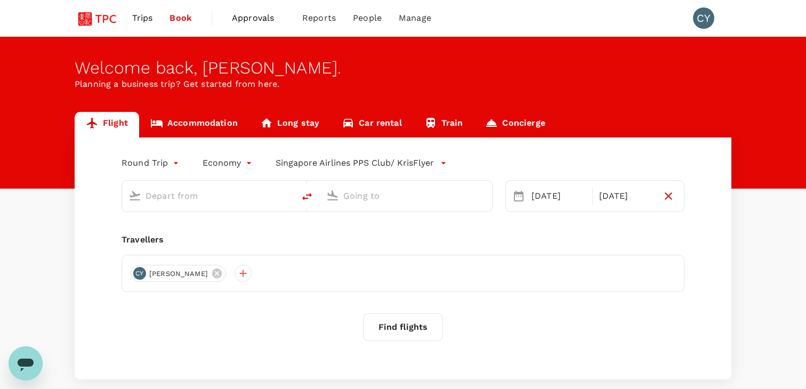
type input "Singapore Changi (SIN)"
type input "Shanghai Pudong Intl (PVG)"
type input "Singapore Changi (SIN)"
type input "Shanghai Pudong Intl (PVG)"
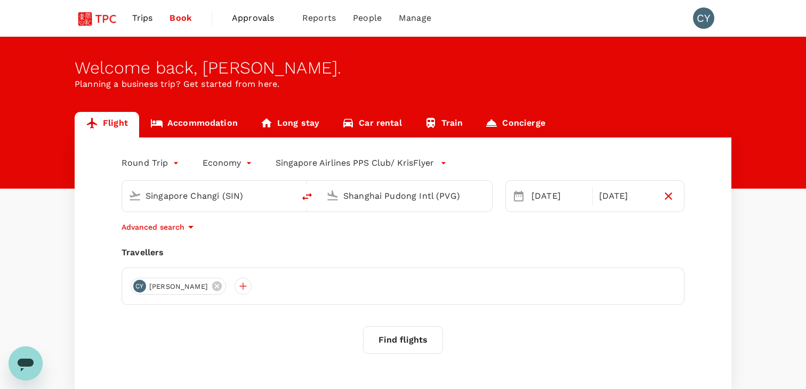
scroll to position [70, 0]
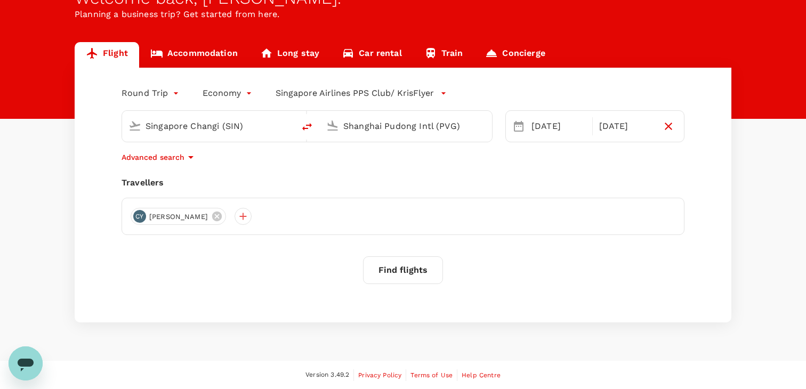
click at [391, 82] on div "Round Trip roundtrip Economy economy Singapore Airlines PPS Club/ KrisFlyer" at bounding box center [392, 90] width 584 height 21
click at [388, 93] on p "Singapore Airlines PPS Club/ KrisFlyer" at bounding box center [355, 93] width 158 height 13
click at [388, 93] on div at bounding box center [403, 194] width 806 height 389
click at [234, 217] on div at bounding box center [242, 216] width 17 height 17
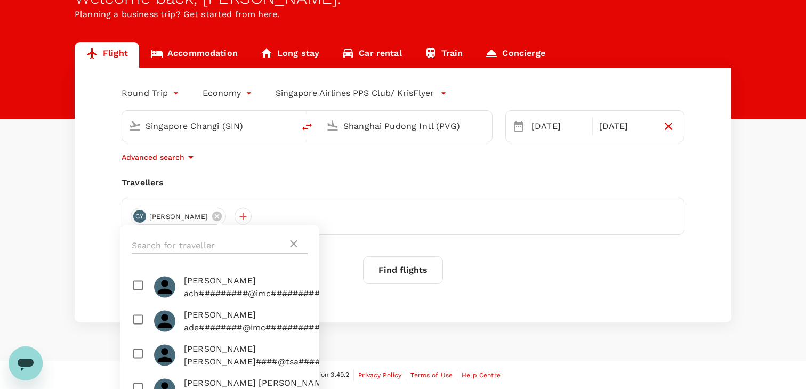
click at [201, 250] on input "text" at bounding box center [210, 245] width 156 height 17
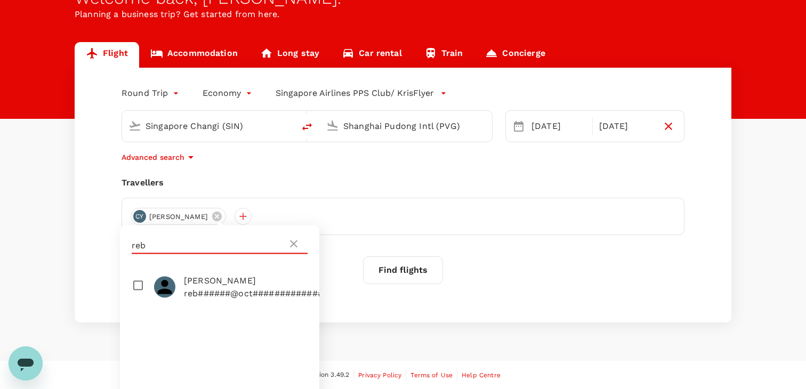
type input "reb"
click at [136, 290] on input "checkbox" at bounding box center [219, 287] width 199 height 34
click at [203, 245] on input "reb" at bounding box center [210, 245] width 156 height 17
click at [207, 287] on span "[PERSON_NAME]" at bounding box center [261, 280] width 155 height 13
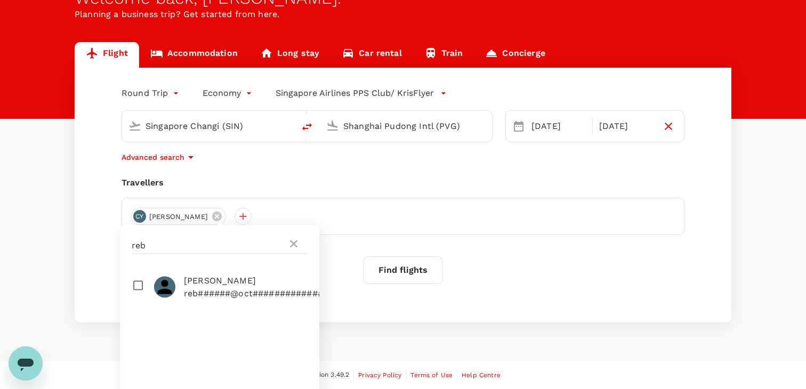
checkbox input "true"
click at [183, 251] on input "reb" at bounding box center [210, 245] width 156 height 17
type input "r"
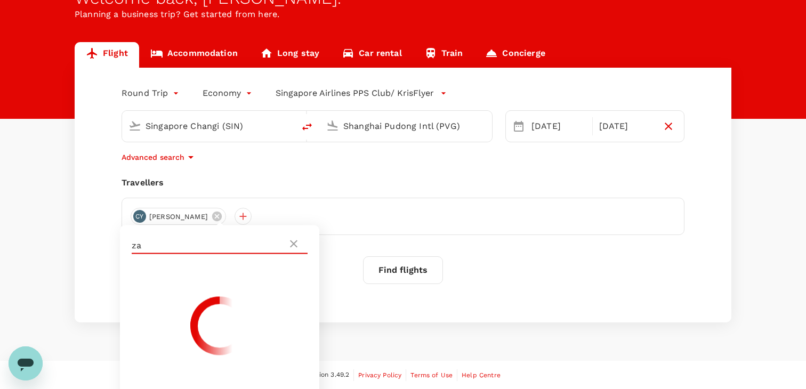
type input "z"
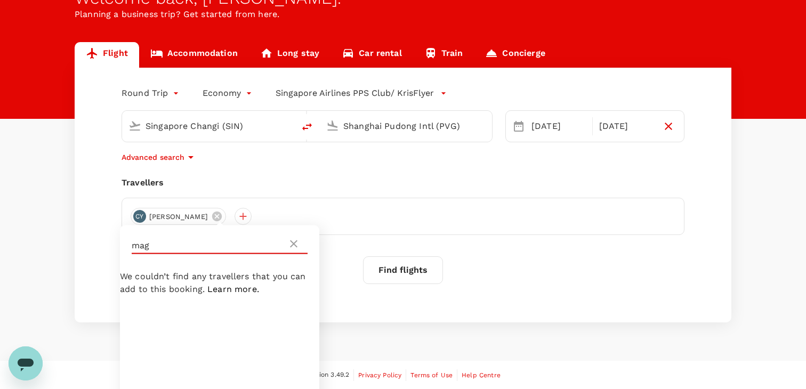
click at [277, 239] on input "mag" at bounding box center [210, 245] width 156 height 17
type input "mag"
click at [306, 202] on div "[PERSON_NAME]" at bounding box center [403, 216] width 563 height 37
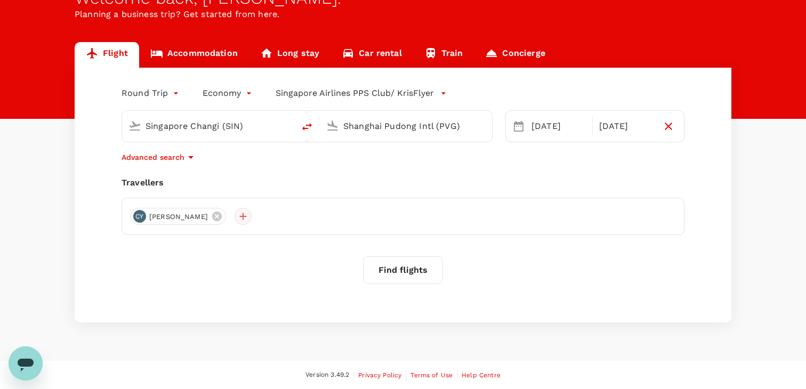
click at [234, 216] on div at bounding box center [242, 216] width 17 height 17
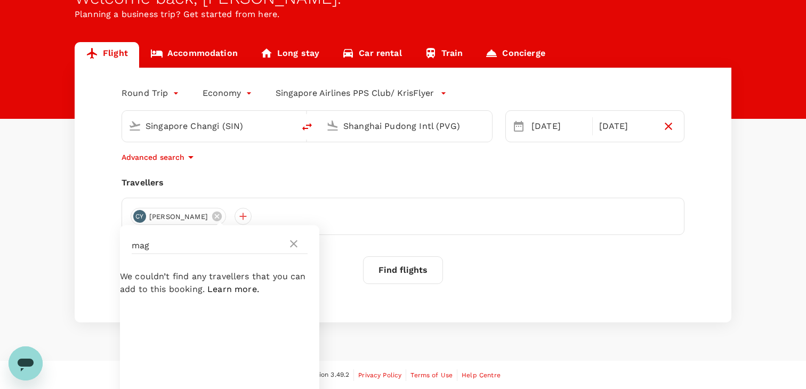
click at [203, 231] on div "mag" at bounding box center [219, 245] width 199 height 41
click at [203, 240] on input "mag" at bounding box center [210, 245] width 156 height 17
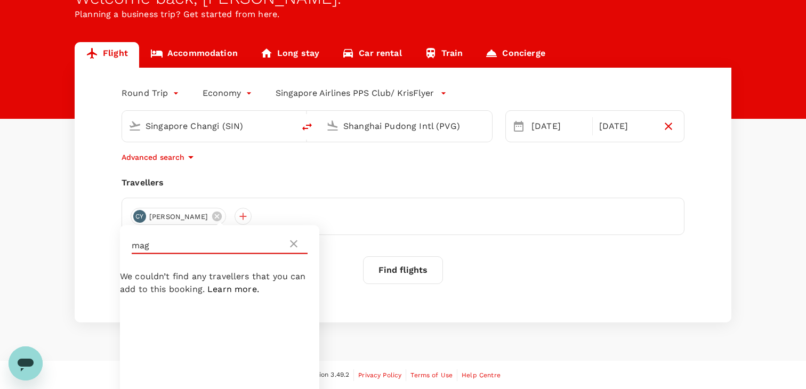
click at [203, 240] on input "mag" at bounding box center [210, 245] width 156 height 17
type input "reb"
click at [229, 287] on span "[PERSON_NAME]" at bounding box center [261, 280] width 155 height 13
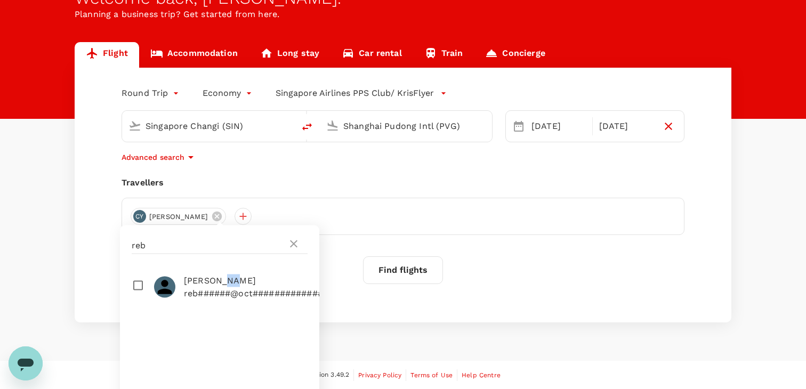
click at [229, 287] on span "[PERSON_NAME]" at bounding box center [261, 280] width 155 height 13
checkbox input "true"
click at [316, 183] on div "Travellers" at bounding box center [403, 182] width 563 height 13
